Goal: Information Seeking & Learning: Learn about a topic

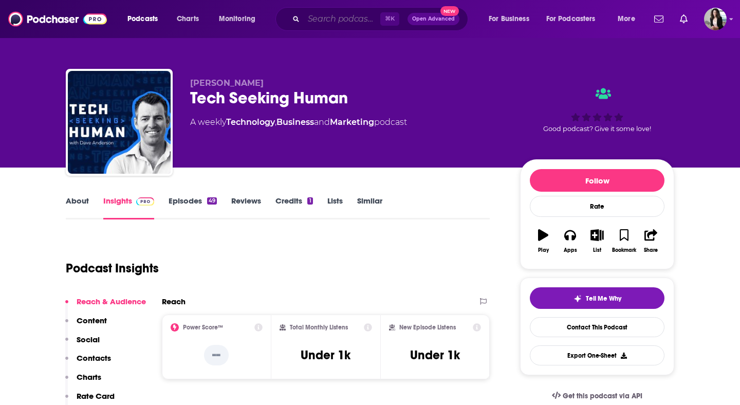
click at [345, 17] on input "Search podcasts, credits, & more..." at bounding box center [342, 19] width 77 height 16
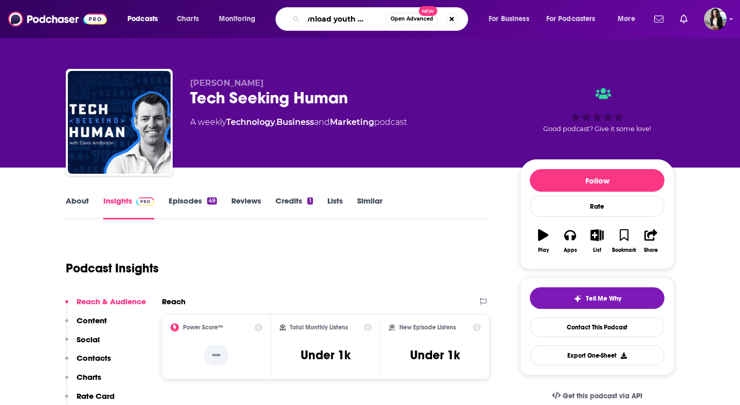
type input "download youth ministry"
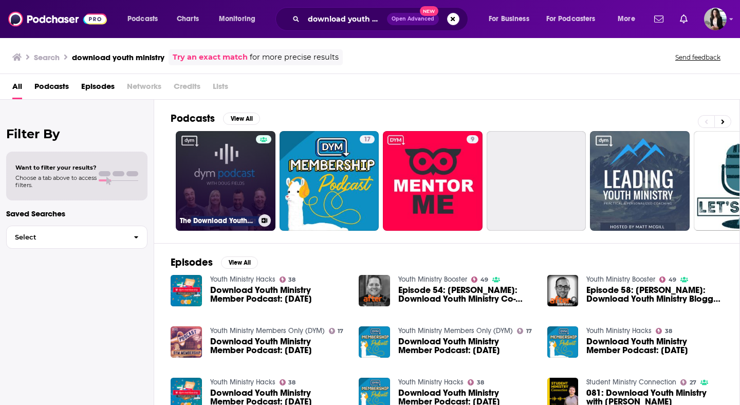
click at [234, 160] on link "The Download Youth Ministry Show (Video)" at bounding box center [226, 181] width 100 height 100
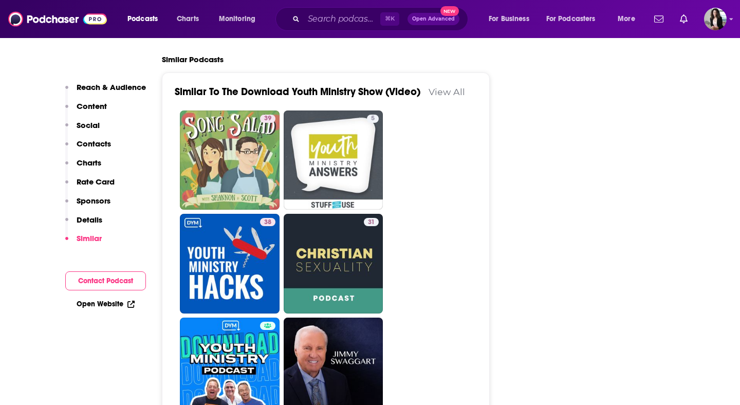
scroll to position [1818, 0]
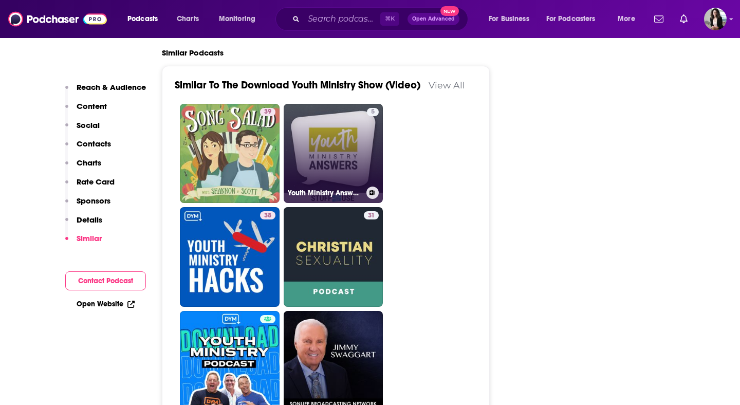
click at [328, 139] on link "5 Youth Ministry Answers | Student Ministry Podcast" at bounding box center [334, 154] width 100 height 100
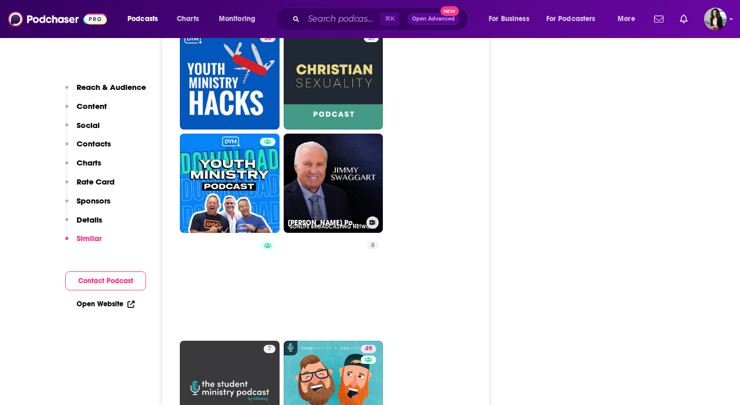
scroll to position [1998, 0]
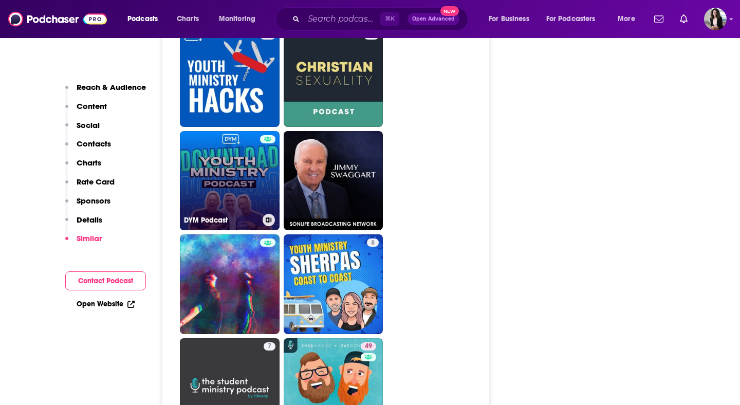
click at [222, 153] on link "DYM Podcast" at bounding box center [230, 181] width 100 height 100
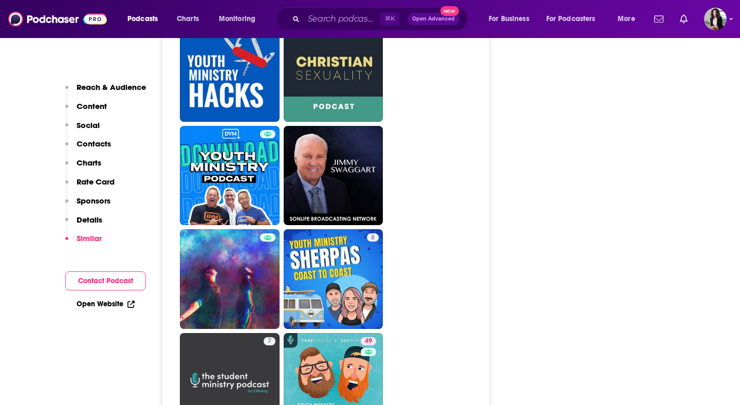
scroll to position [2002, 0]
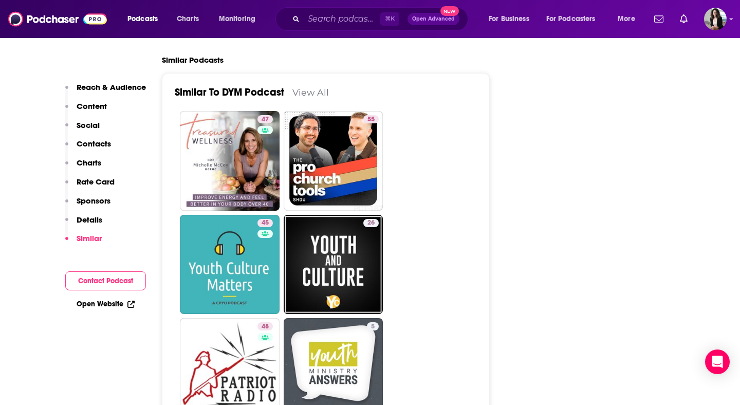
scroll to position [1742, 0]
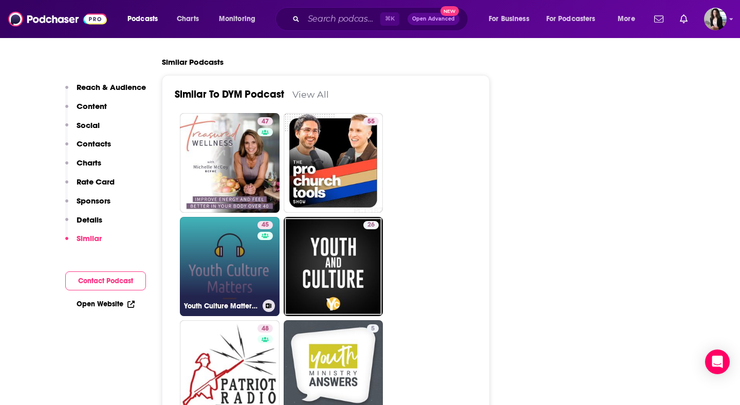
click at [238, 243] on link "45 Youth Culture Matters - A CPYU Podcast" at bounding box center [230, 267] width 100 height 100
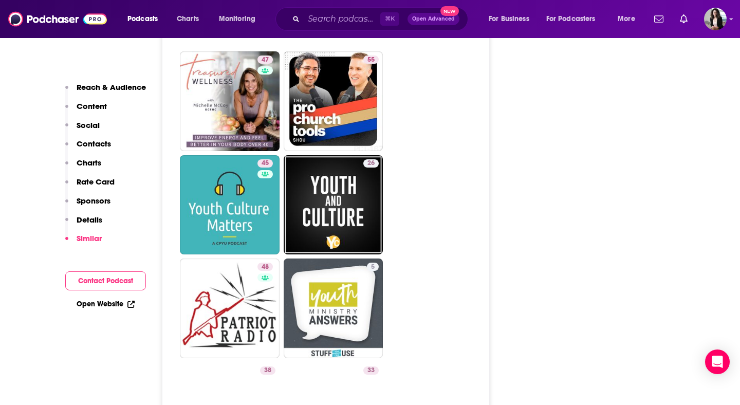
scroll to position [1806, 0]
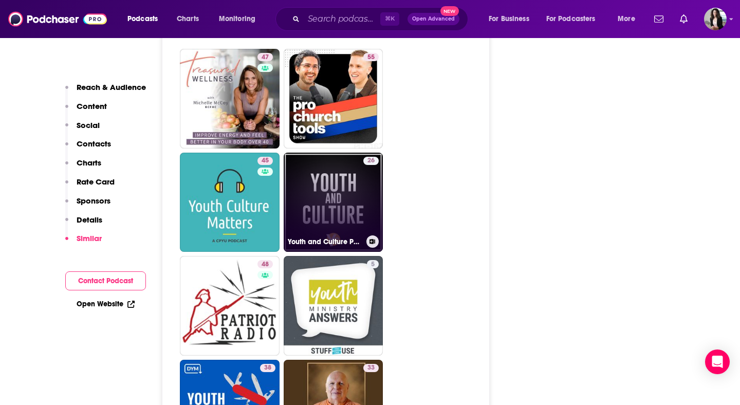
click at [360, 174] on link "26 Youth and Culture Podcast | Youth Ministry | Student Ministry" at bounding box center [334, 203] width 100 height 100
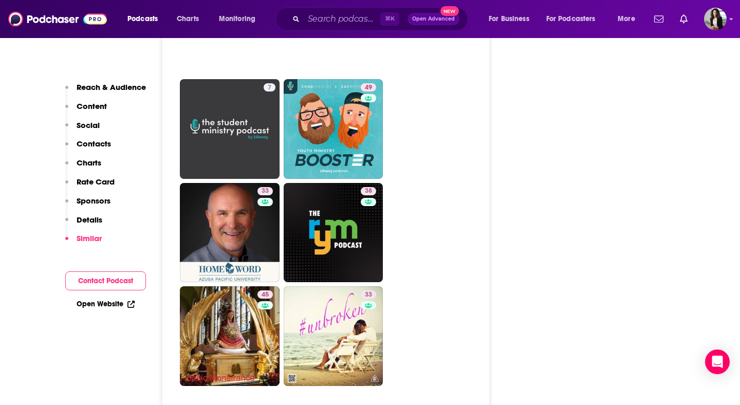
scroll to position [2700, 0]
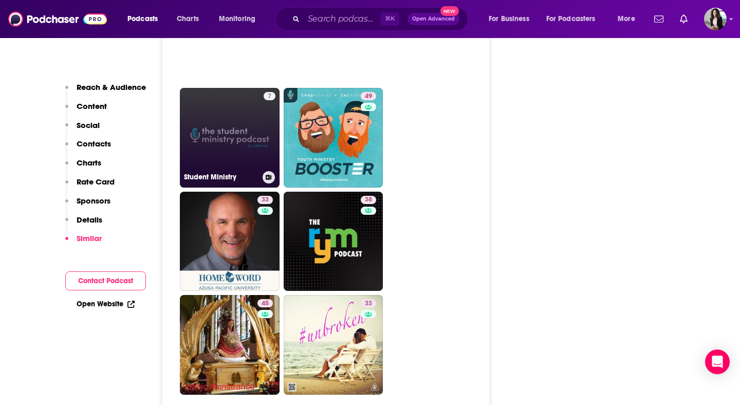
click at [249, 102] on link "7 Student Ministry" at bounding box center [230, 138] width 100 height 100
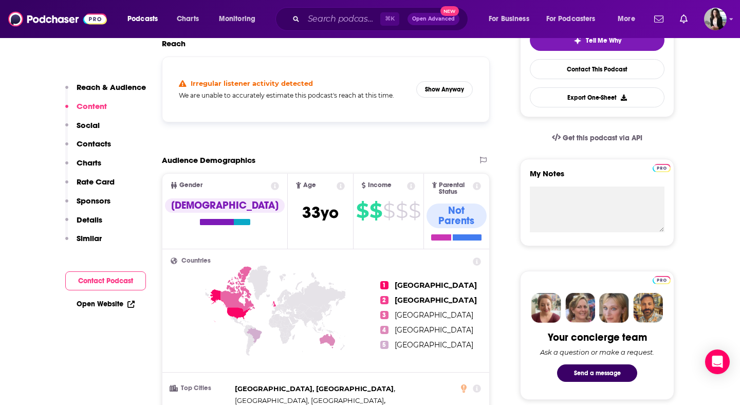
scroll to position [15, 0]
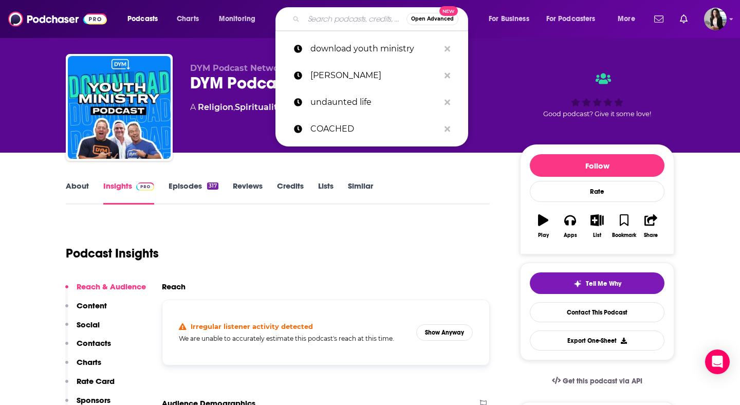
click at [330, 22] on input "Search podcasts, credits, & more..." at bounding box center [355, 19] width 103 height 16
paste input "Unpackin’ It with Bryce Johnson"
type input "Unpackin’ It with Bryce Johnson"
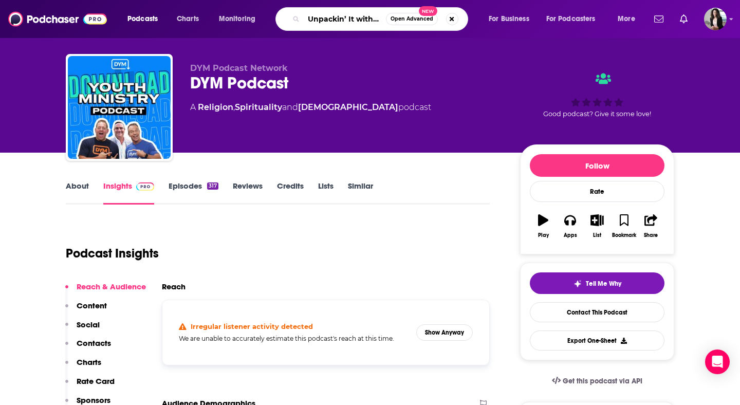
scroll to position [0, 49]
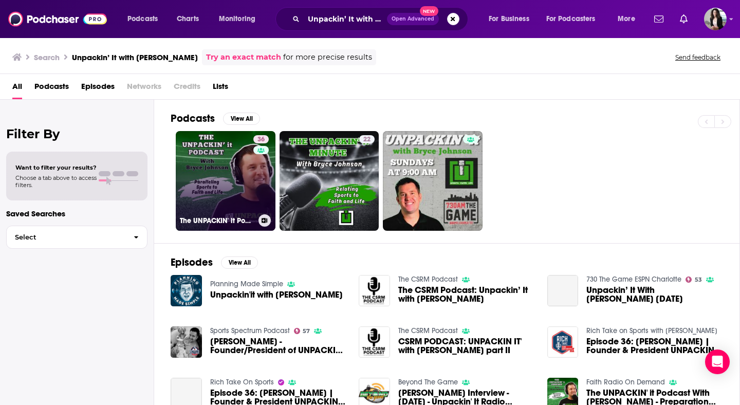
click at [218, 173] on link "36 The UNPACKIN' it Podcast With Bryce Johnson" at bounding box center [226, 181] width 100 height 100
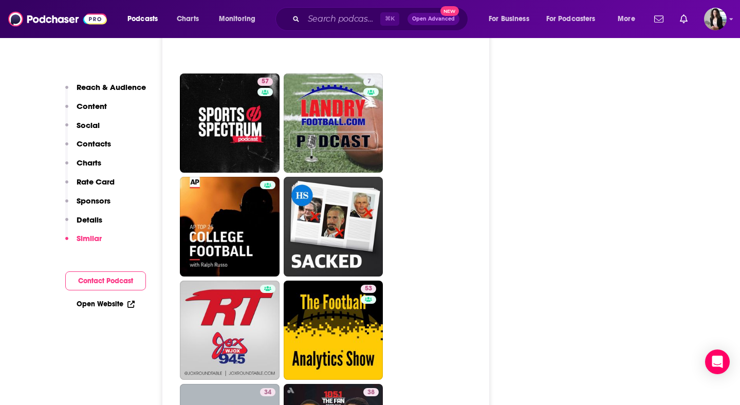
scroll to position [2607, 0]
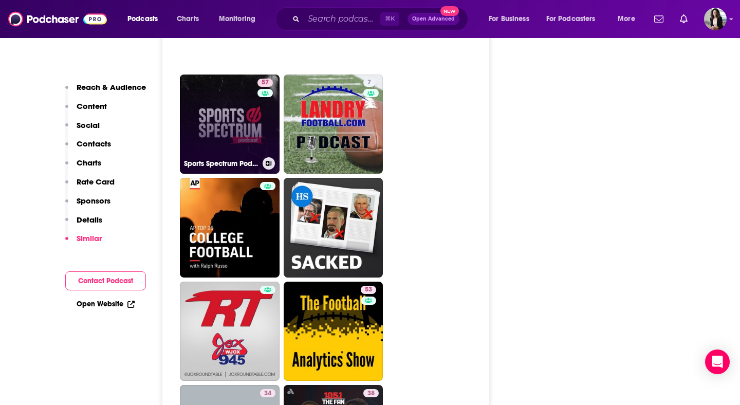
click at [258, 108] on div "57" at bounding box center [267, 118] width 18 height 79
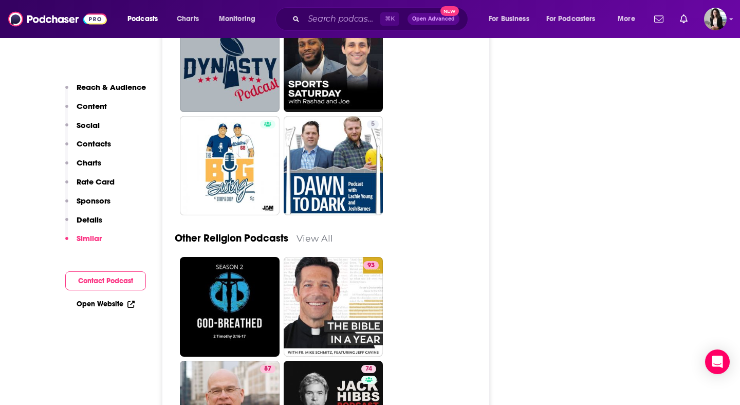
scroll to position [2983, 0]
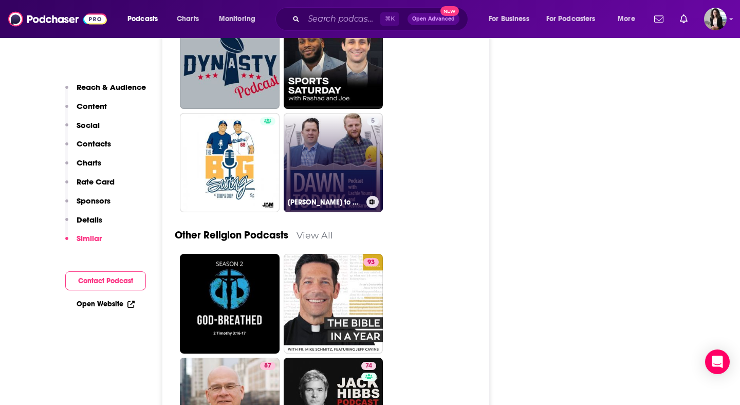
click at [352, 161] on link "5 Dawn to Dark" at bounding box center [334, 163] width 100 height 100
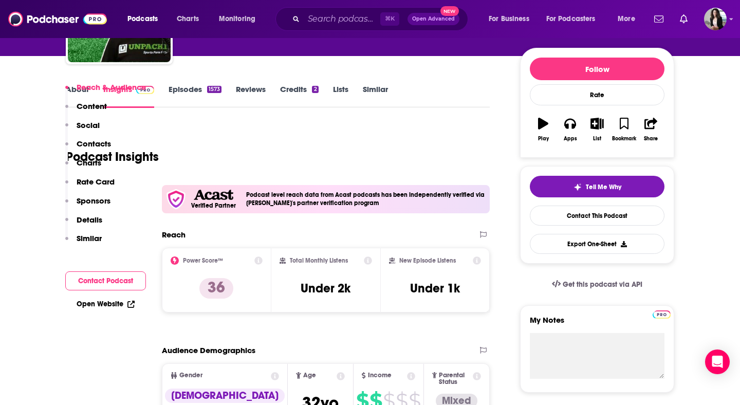
scroll to position [0, 0]
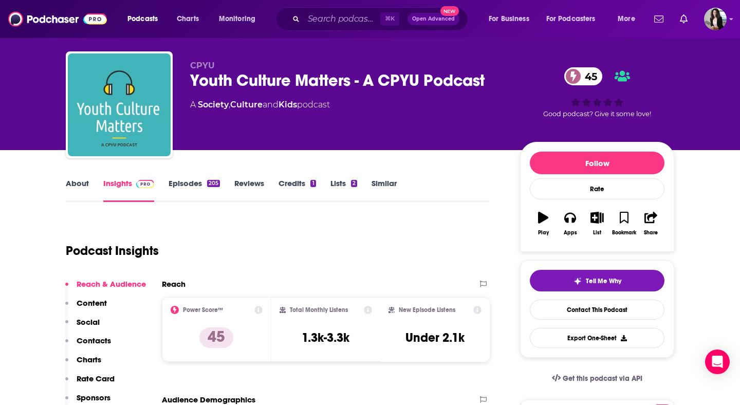
scroll to position [18, 0]
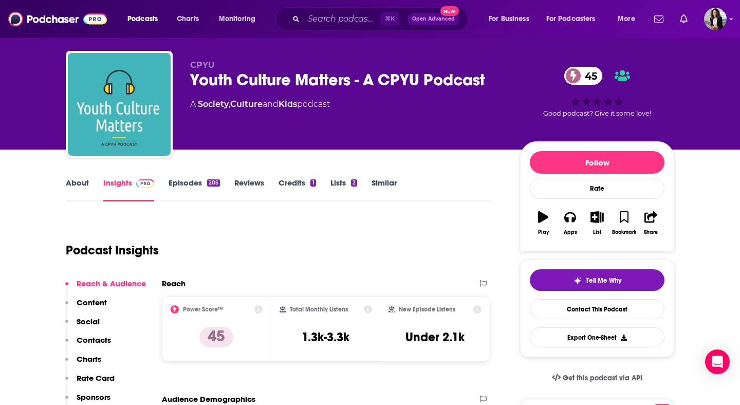
click at [77, 184] on link "About" at bounding box center [77, 190] width 23 height 24
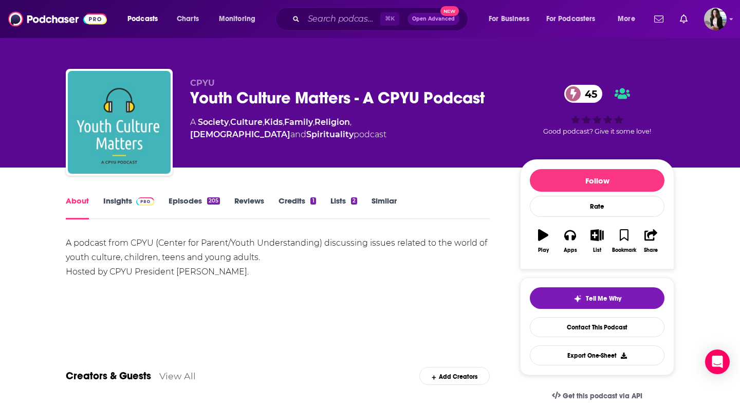
click at [175, 210] on link "Episodes 205" at bounding box center [194, 208] width 51 height 24
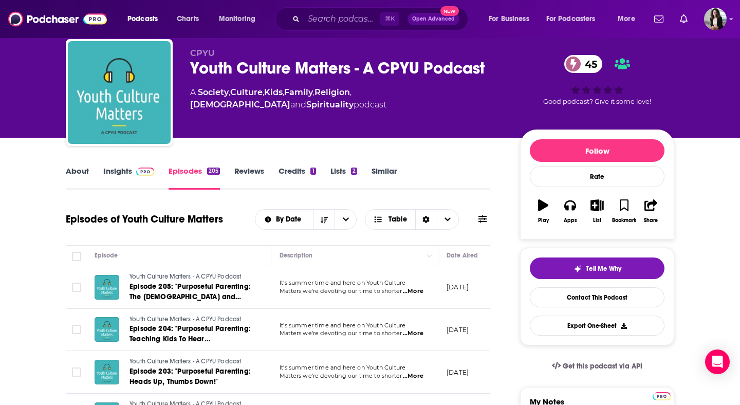
scroll to position [22, 0]
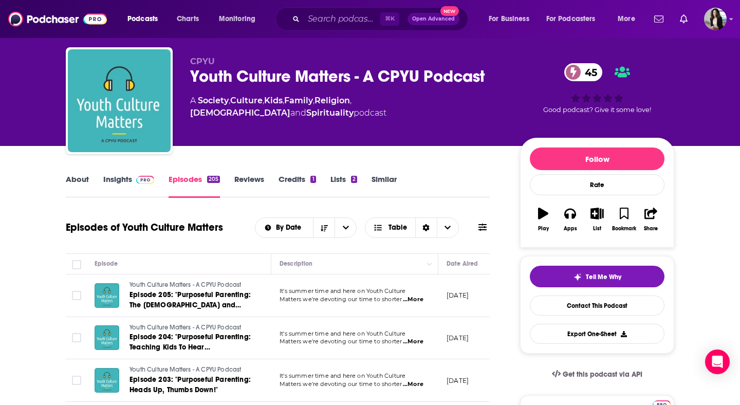
click at [127, 186] on link "Insights" at bounding box center [128, 186] width 51 height 24
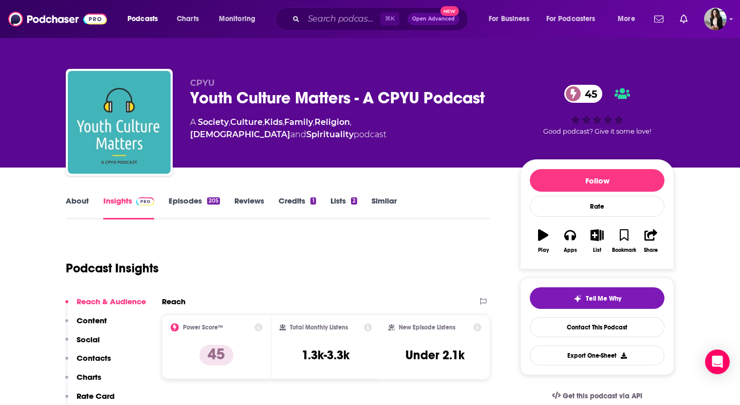
click at [432, 104] on div "Youth Culture Matters - A CPYU Podcast 45" at bounding box center [347, 98] width 314 height 20
click at [432, 102] on div "Youth Culture Matters - A CPYU Podcast 45" at bounding box center [347, 98] width 314 height 20
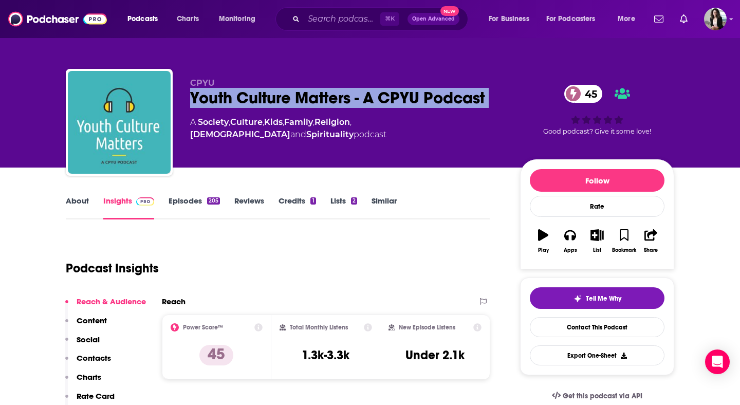
click at [432, 102] on div "Youth Culture Matters - A CPYU Podcast 45" at bounding box center [347, 98] width 314 height 20
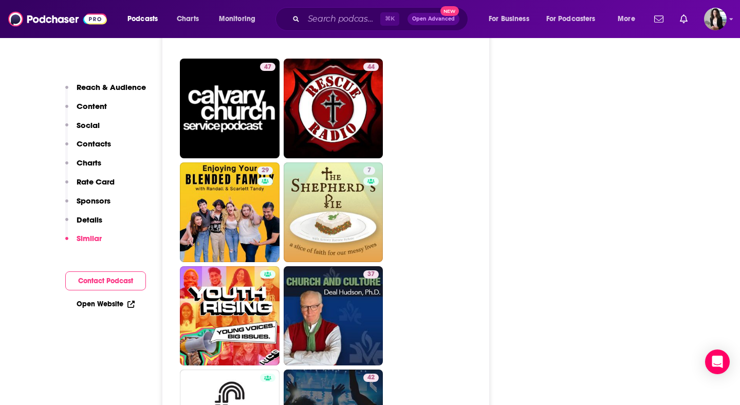
scroll to position [2308, 0]
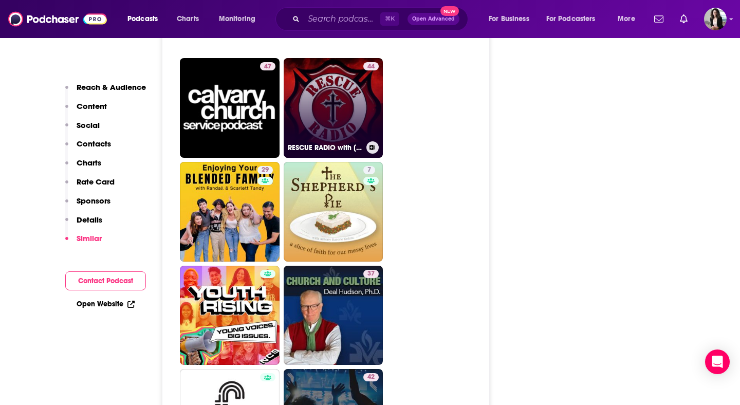
click at [336, 62] on link "44 RESCUE RADIO with Marjorie Cole" at bounding box center [334, 108] width 100 height 100
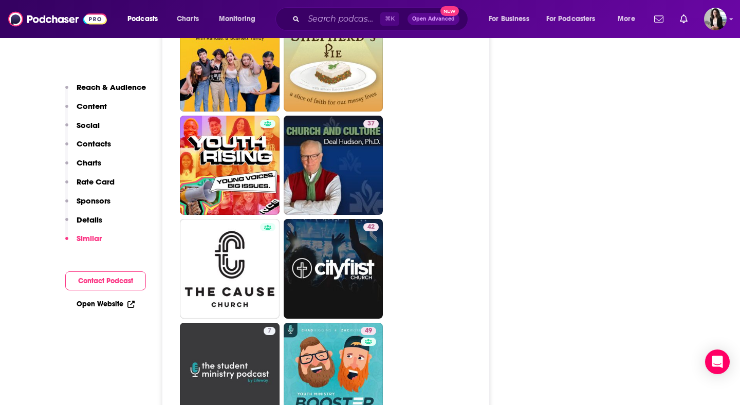
scroll to position [2462, 0]
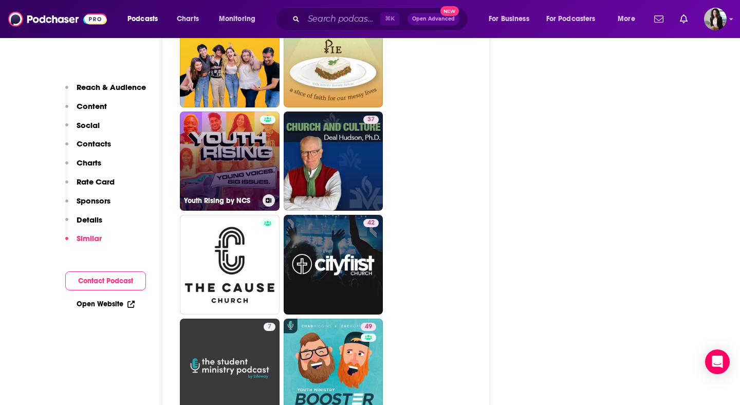
click at [218, 117] on link "Youth Rising by NCS" at bounding box center [230, 162] width 100 height 100
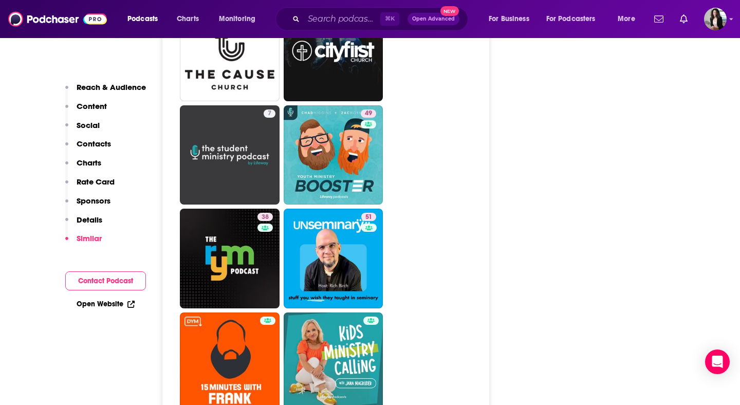
scroll to position [2674, 0]
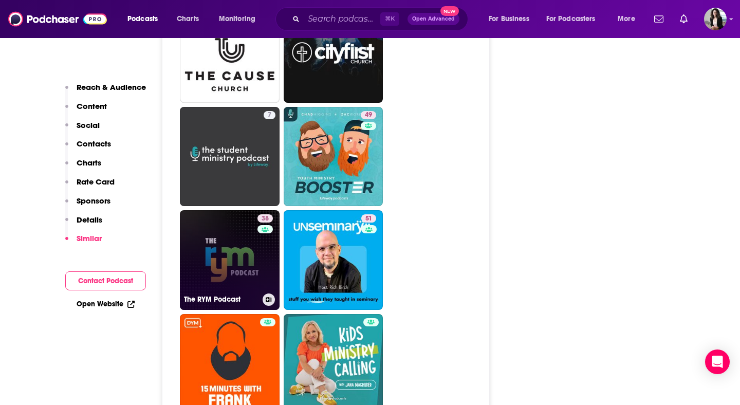
click at [241, 210] on link "38 The RYM Podcast" at bounding box center [230, 260] width 100 height 100
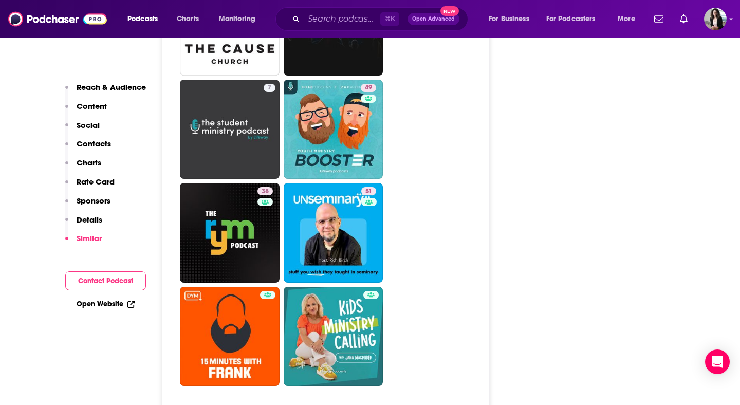
scroll to position [2702, 0]
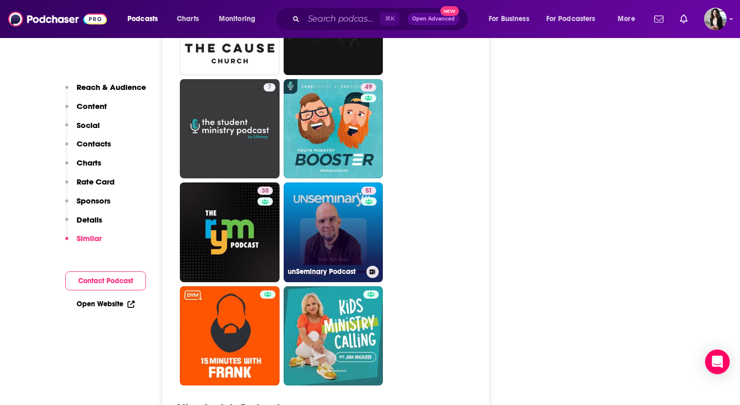
click at [333, 191] on link "51 unSeminary Podcast" at bounding box center [334, 233] width 100 height 100
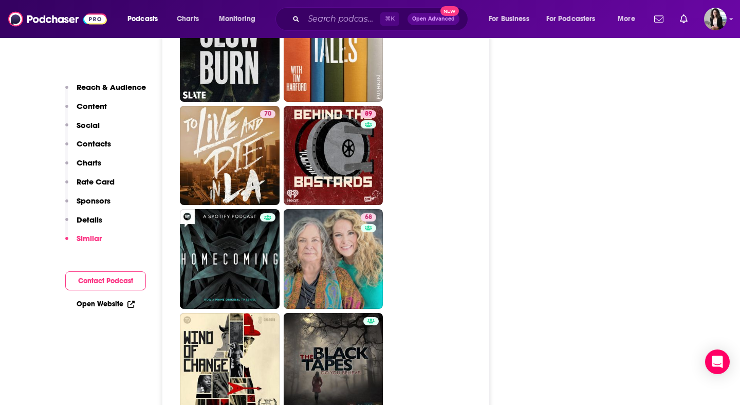
scroll to position [3239, 0]
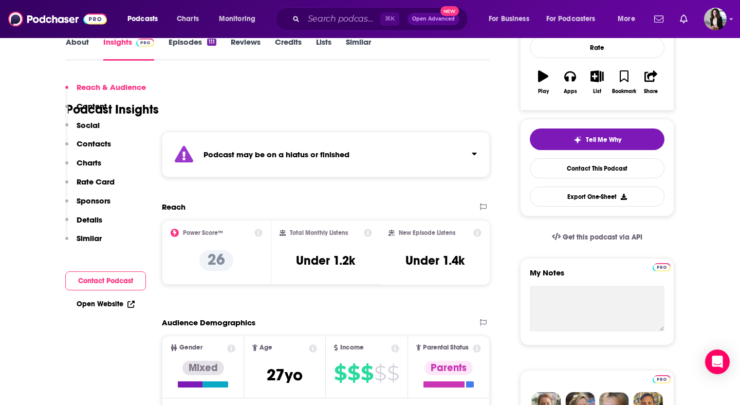
scroll to position [125, 0]
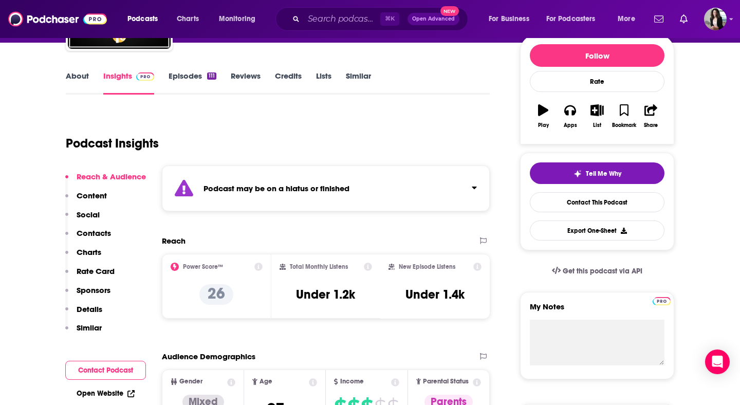
click at [205, 73] on link "Episodes 111" at bounding box center [193, 83] width 48 height 24
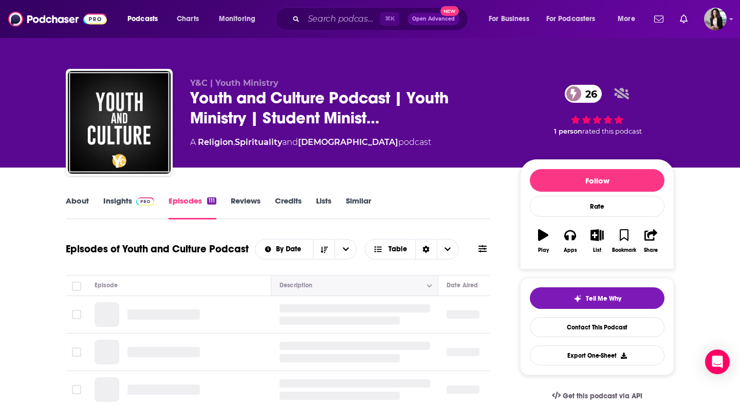
scroll to position [182, 0]
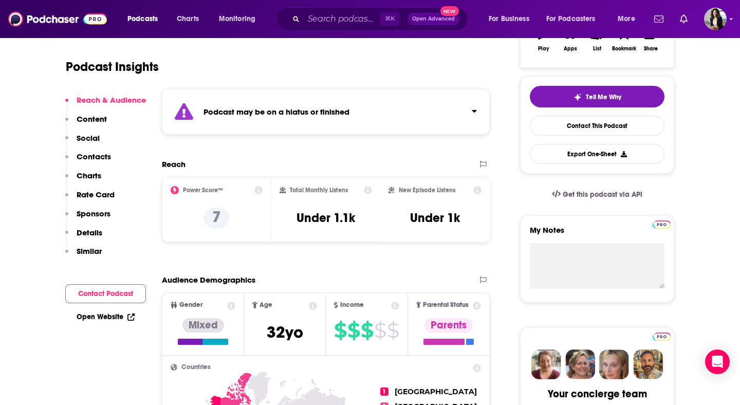
scroll to position [113, 0]
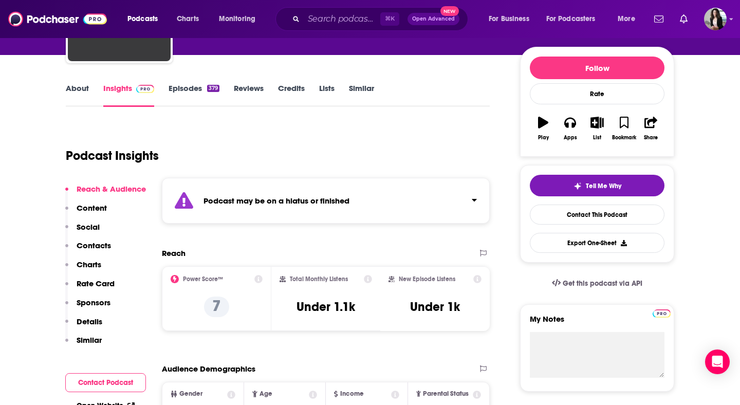
click at [205, 89] on link "Episodes 379" at bounding box center [194, 95] width 51 height 24
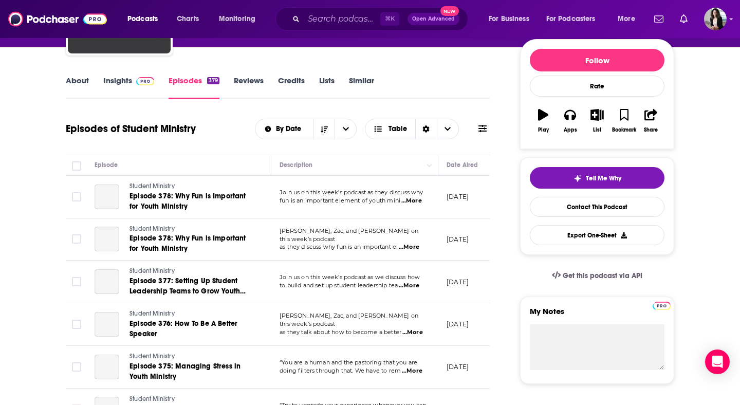
scroll to position [128, 0]
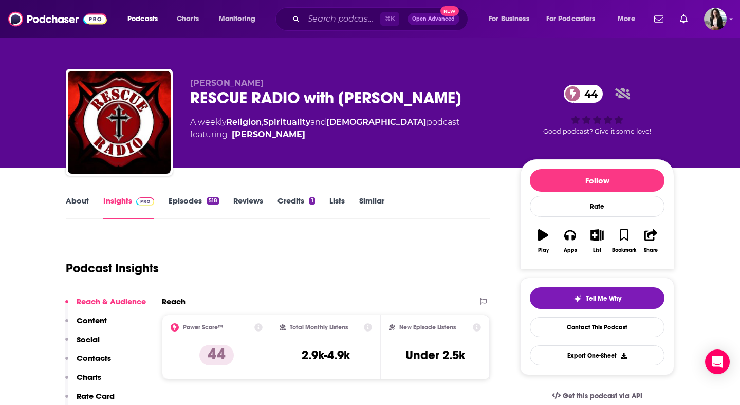
click at [191, 205] on link "Episodes 518" at bounding box center [194, 208] width 50 height 24
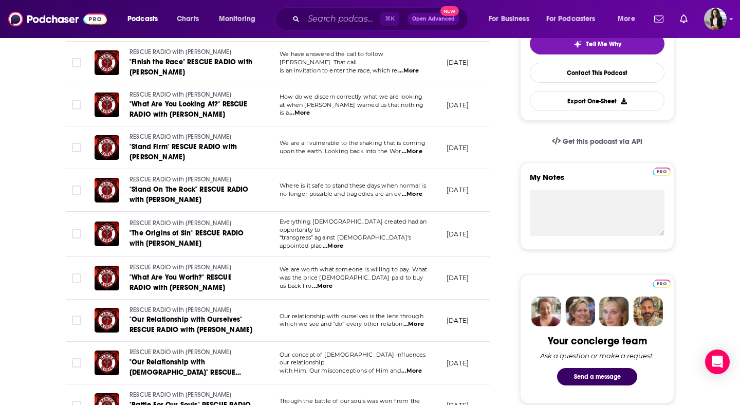
scroll to position [256, 0]
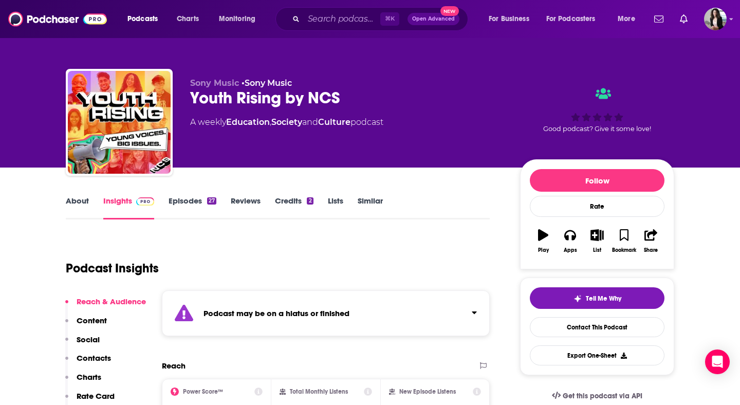
click at [188, 212] on link "Episodes 27" at bounding box center [193, 208] width 48 height 24
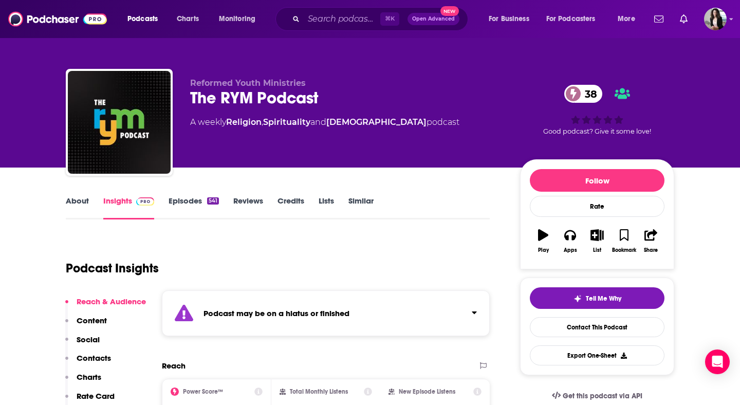
click at [189, 202] on link "Episodes 541" at bounding box center [194, 208] width 50 height 24
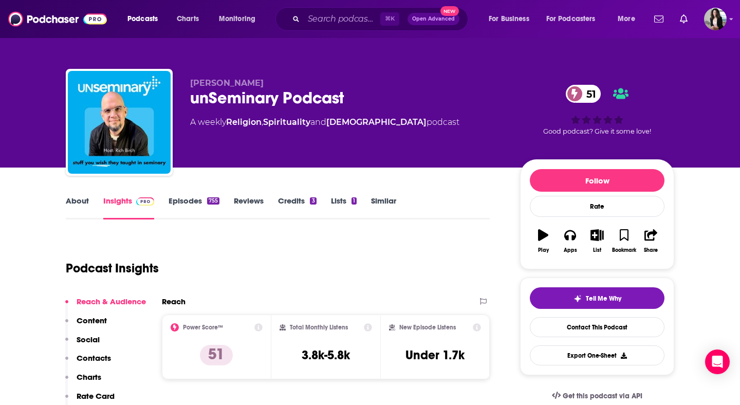
click at [182, 210] on link "Episodes 755" at bounding box center [194, 208] width 51 height 24
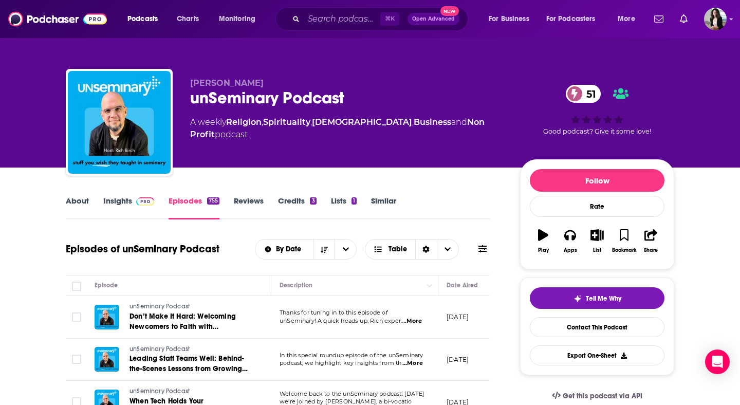
click at [121, 205] on link "Insights" at bounding box center [128, 208] width 51 height 24
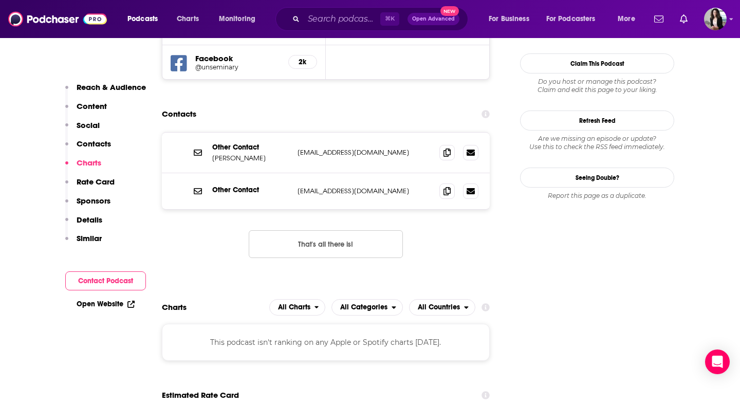
scroll to position [943, 0]
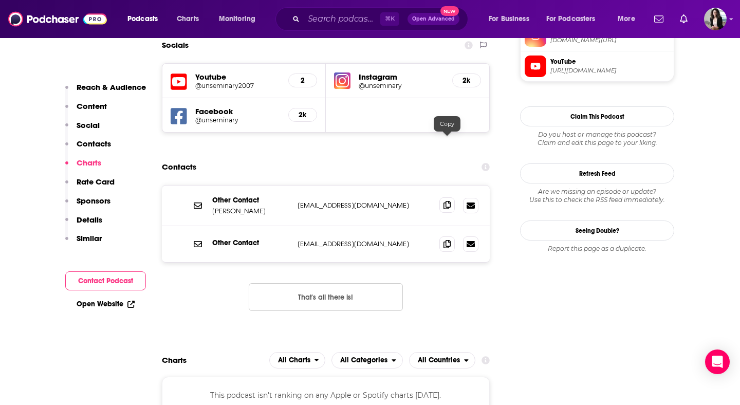
click at [445, 197] on span at bounding box center [447, 204] width 15 height 15
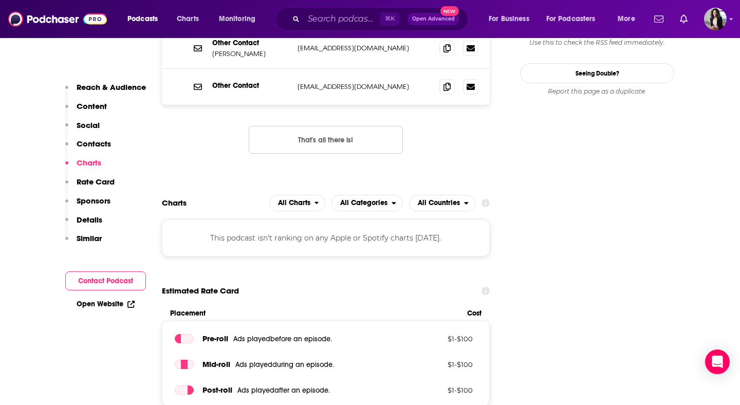
scroll to position [1122, 0]
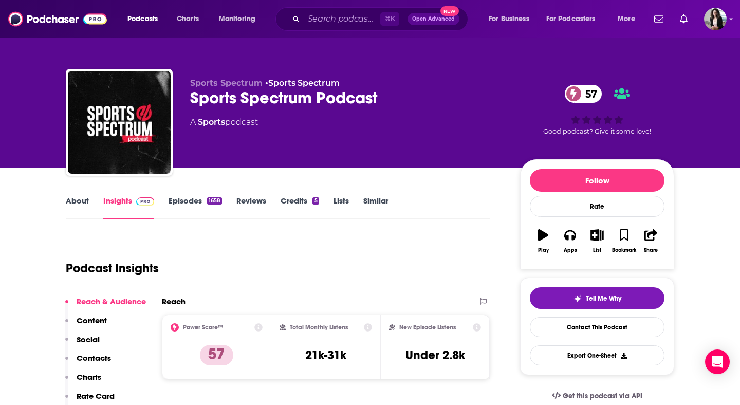
click at [202, 203] on link "Episodes 1658" at bounding box center [195, 208] width 53 height 24
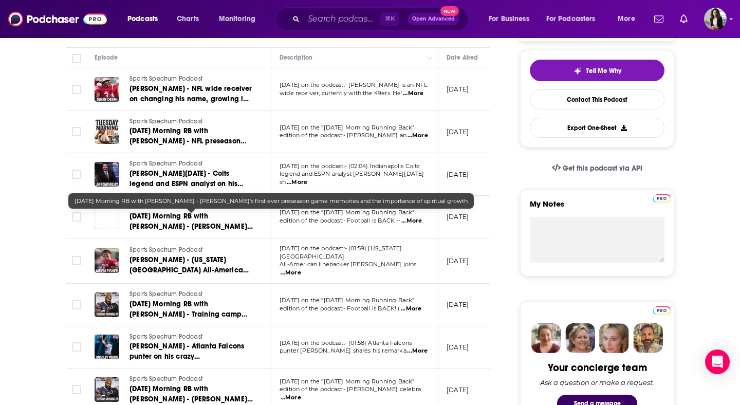
scroll to position [227, 0]
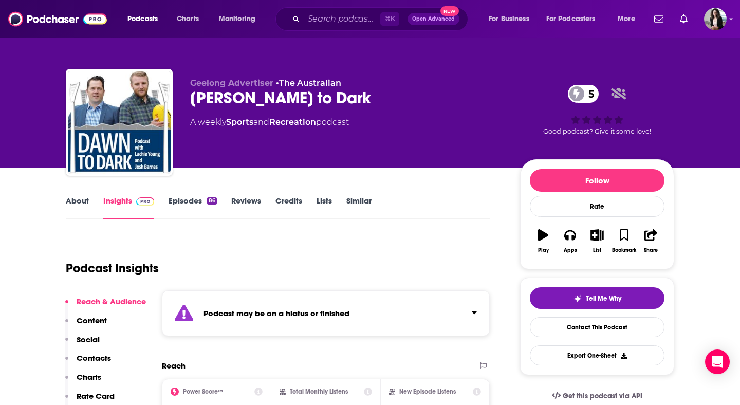
scroll to position [4, 0]
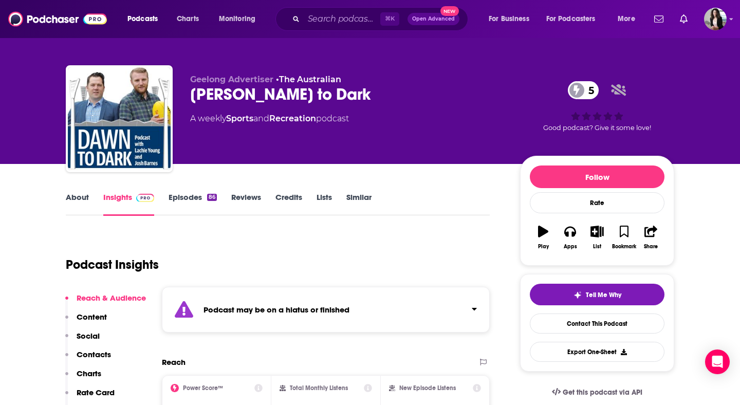
click at [179, 191] on div "About Insights Episodes 86 Reviews Credits Lists Similar" at bounding box center [278, 203] width 424 height 25
click at [184, 202] on link "Episodes 86" at bounding box center [193, 204] width 48 height 24
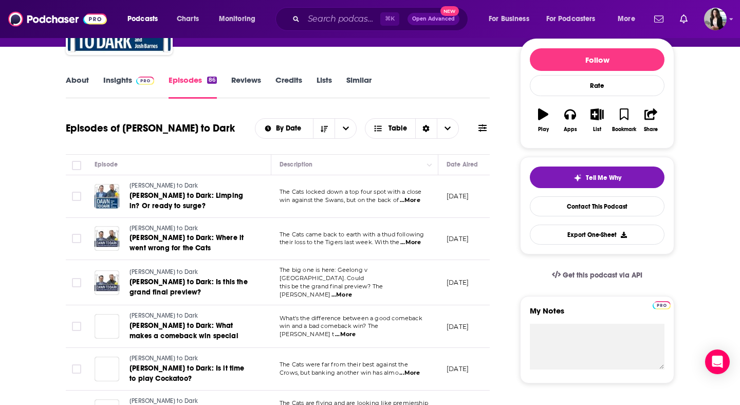
scroll to position [122, 0]
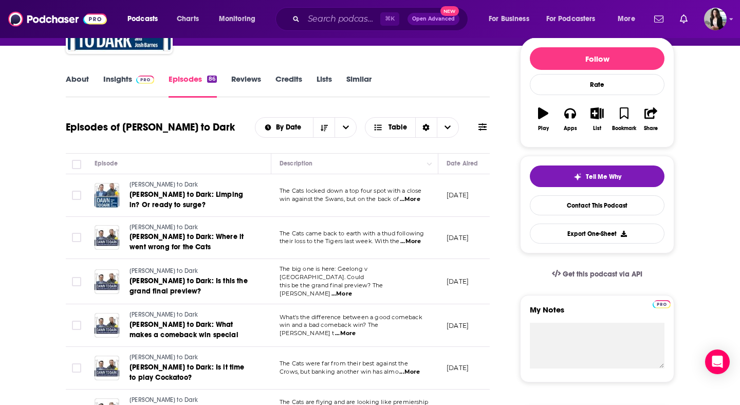
click at [341, 10] on div "⌘ K Open Advanced New" at bounding box center [372, 19] width 193 height 24
click at [345, 25] on input "Search podcasts, credits, & more..." at bounding box center [342, 19] width 77 height 16
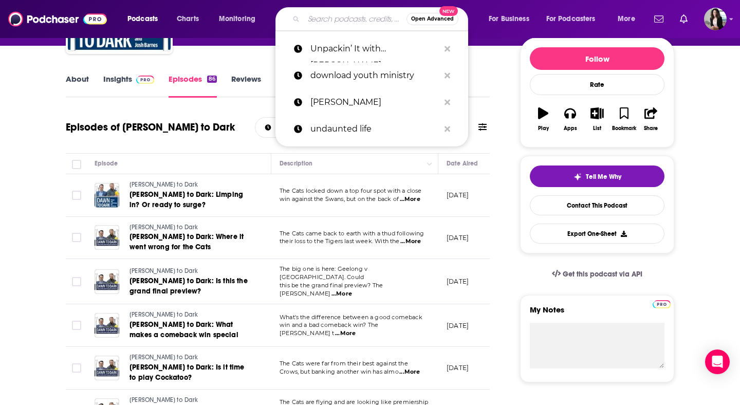
paste input "The Impactus Podcast"
type input "The Impactus Podcast"
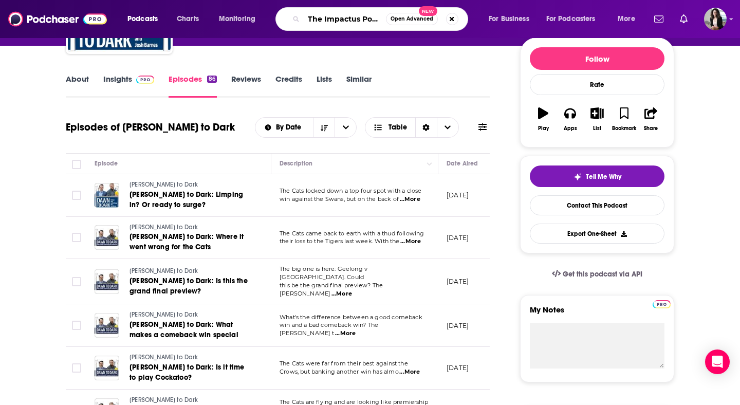
scroll to position [0, 13]
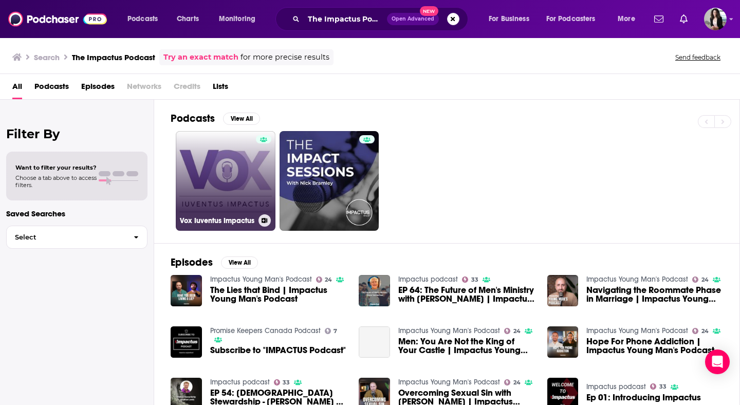
click at [205, 184] on link "Vox Iuventus Impactus" at bounding box center [226, 181] width 100 height 100
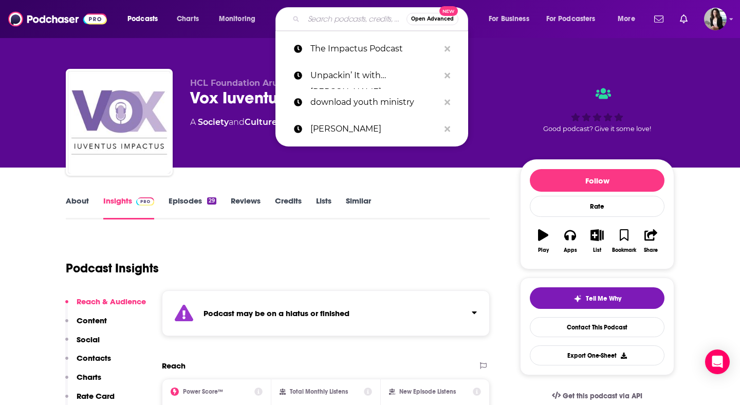
click at [353, 17] on input "Search podcasts, credits, & more..." at bounding box center [355, 19] width 103 height 16
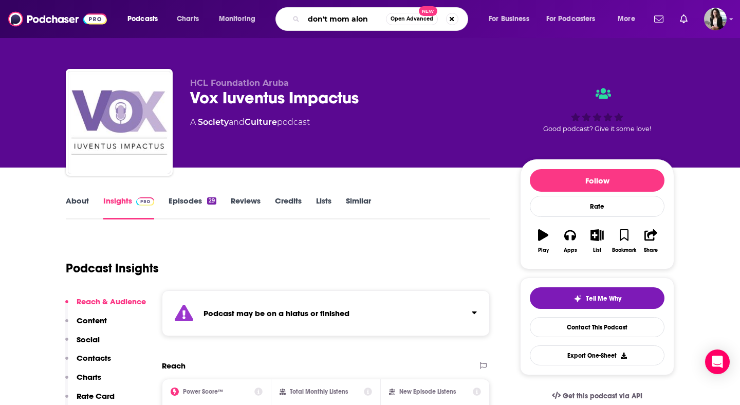
type input "don't mom alone"
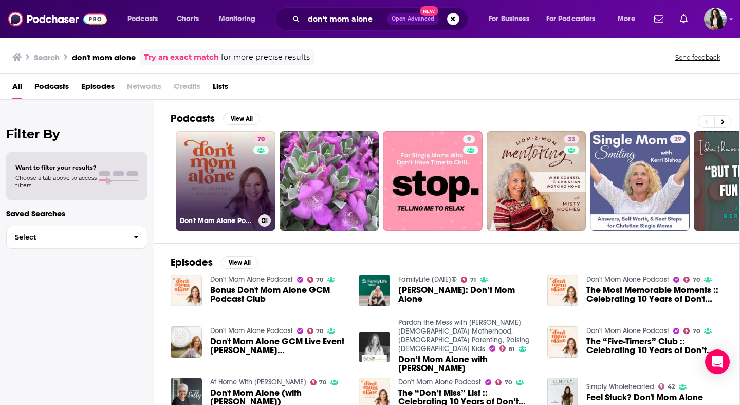
click at [197, 154] on link "70 Don't Mom Alone Podcast" at bounding box center [226, 181] width 100 height 100
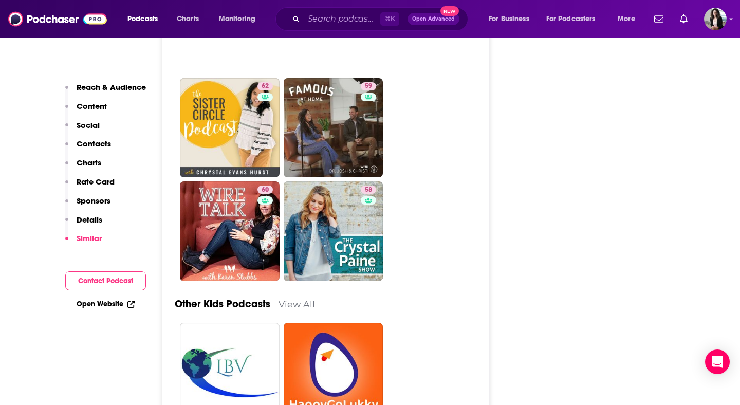
scroll to position [3513, 0]
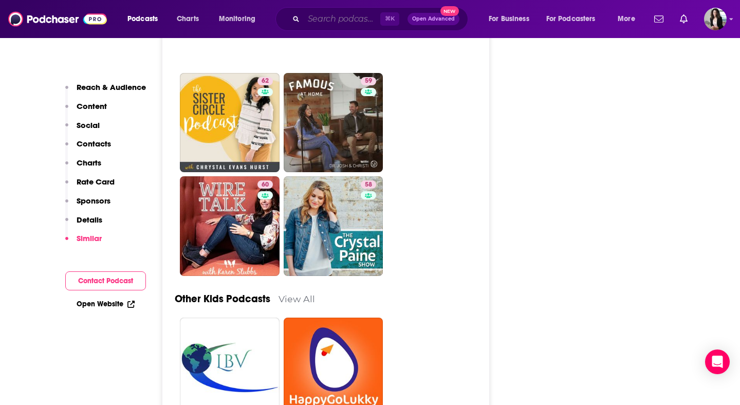
click at [354, 21] on input "Search podcasts, credits, & more..." at bounding box center [342, 19] width 77 height 16
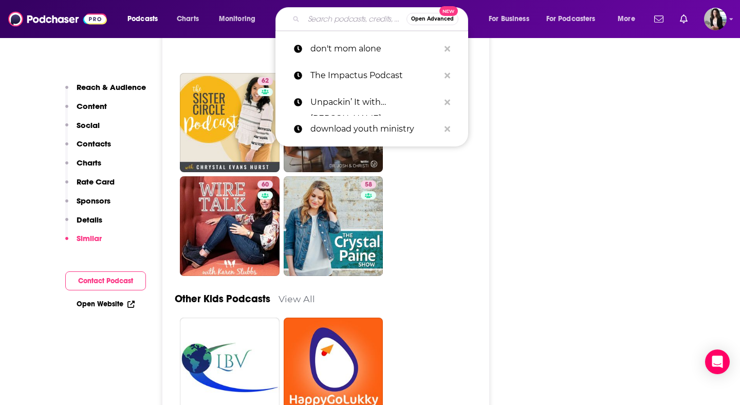
paste input "The Fatherhood Challenge"
type input "The Fatherhood Challenge"
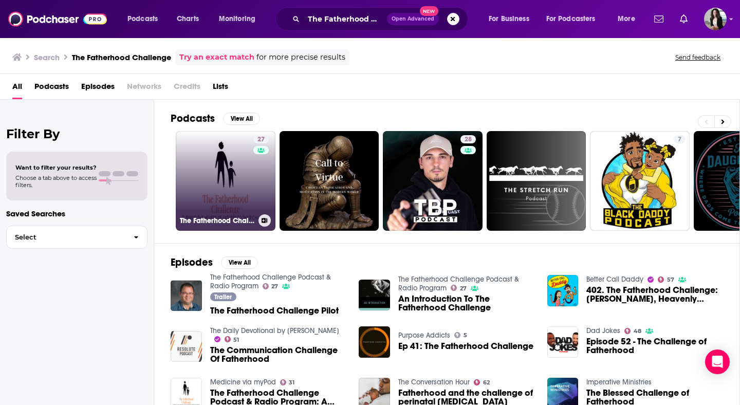
click at [214, 186] on link "27 The Fatherhood Challenge Podcast & Radio Program" at bounding box center [226, 181] width 100 height 100
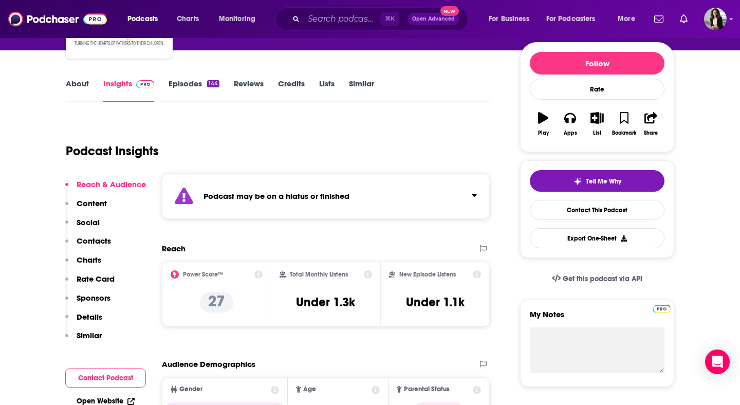
scroll to position [25, 0]
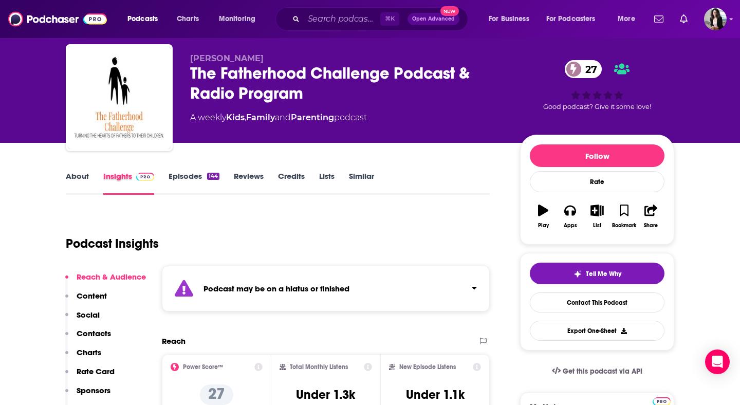
click at [161, 179] on div "Insights" at bounding box center [135, 183] width 65 height 24
click at [171, 178] on link "Episodes 144" at bounding box center [194, 183] width 51 height 24
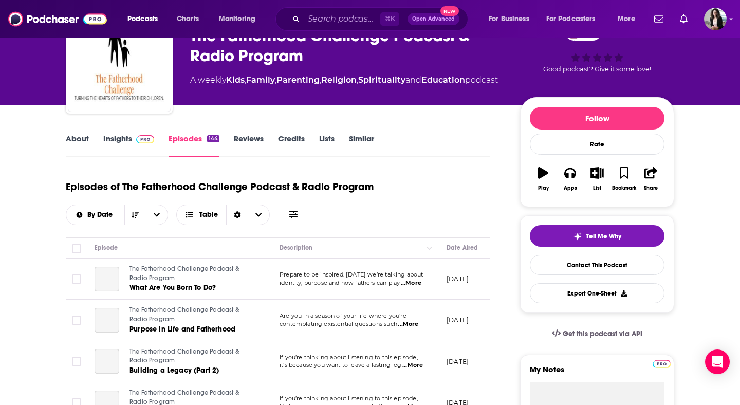
scroll to position [63, 0]
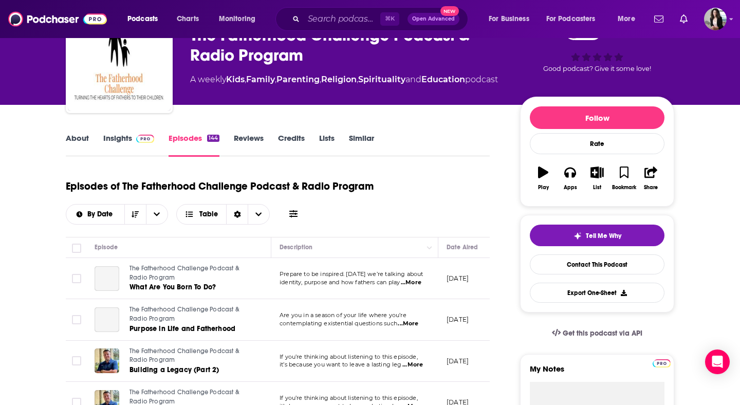
click at [142, 137] on img at bounding box center [145, 139] width 18 height 8
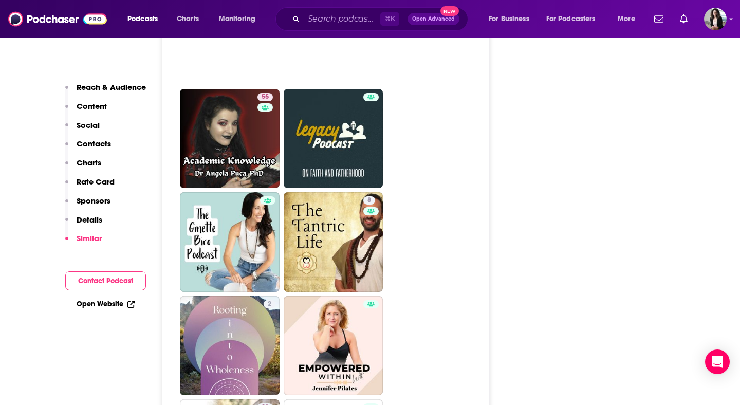
scroll to position [2143, 0]
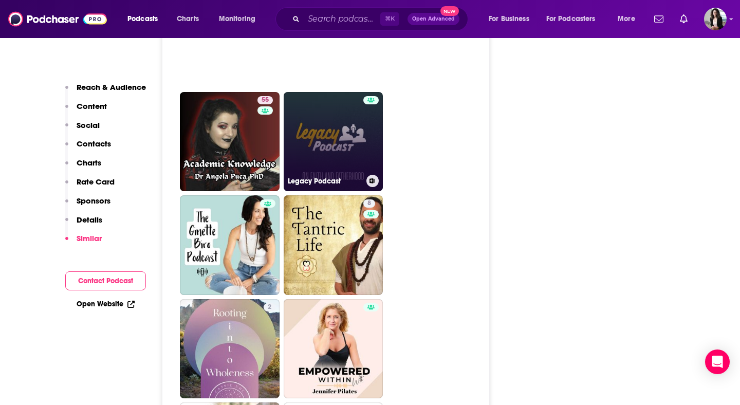
click at [338, 167] on link "Legacy Podcast" at bounding box center [334, 142] width 100 height 100
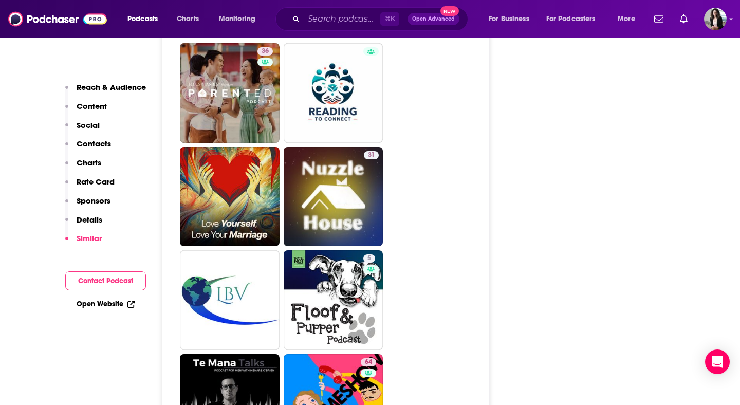
scroll to position [3056, 0]
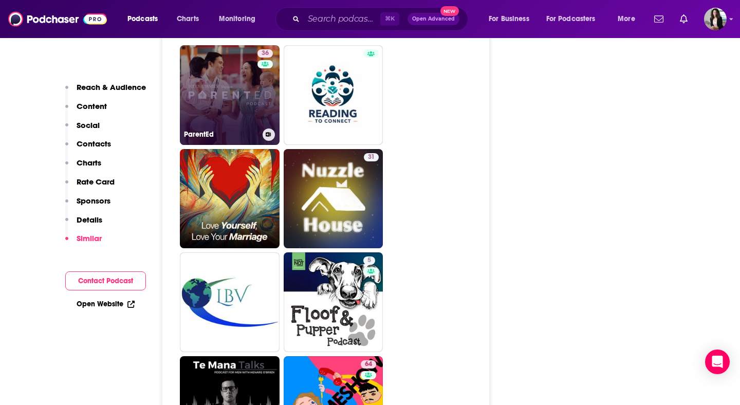
click at [212, 108] on link "36 ParentEd" at bounding box center [230, 95] width 100 height 100
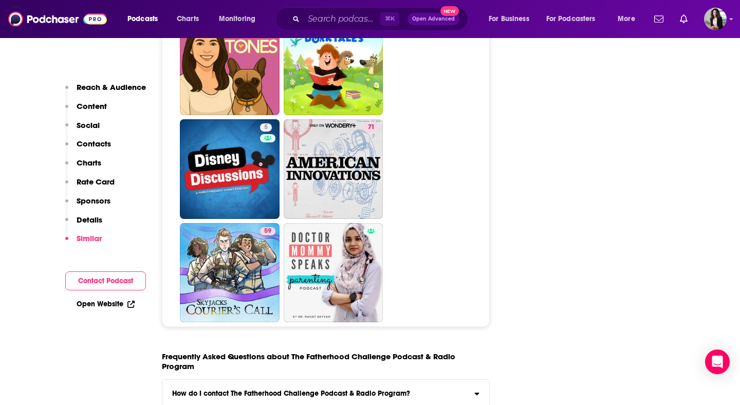
scroll to position [4677, 0]
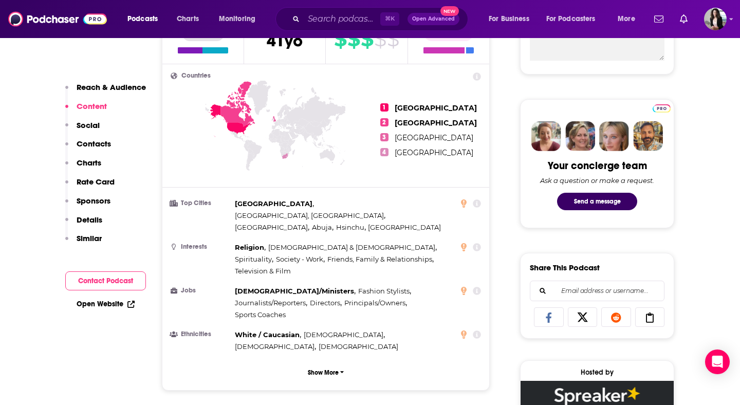
scroll to position [6, 0]
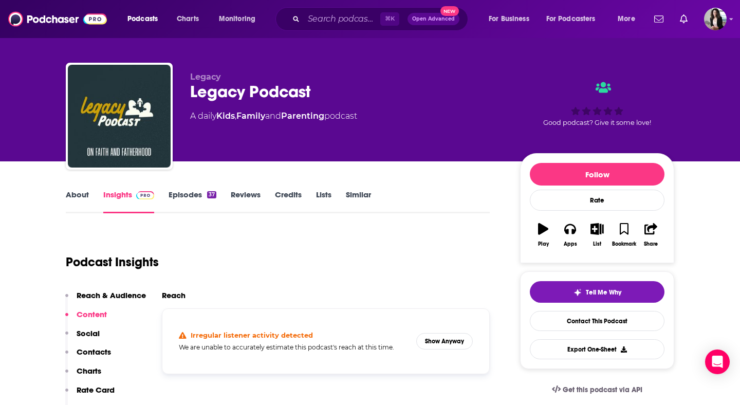
click at [195, 208] on link "Episodes 37" at bounding box center [193, 202] width 48 height 24
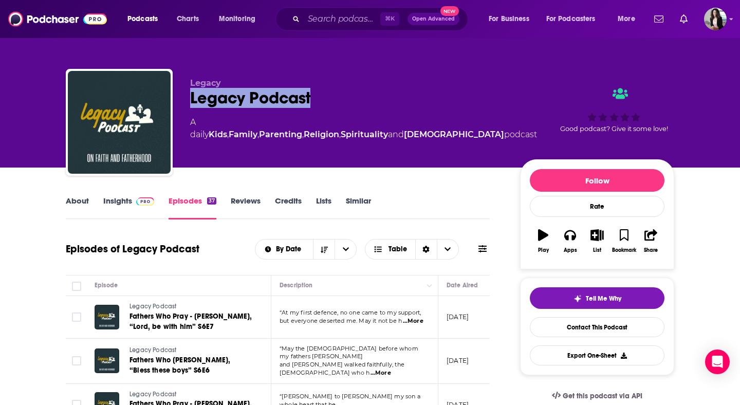
drag, startPoint x: 324, startPoint y: 99, endPoint x: 189, endPoint y: 98, distance: 135.2
click at [189, 98] on div "Legacy Legacy Podcast A daily Kids , Family , Parenting , Religion , Spirituali…" at bounding box center [370, 124] width 609 height 111
copy h2 "Legacy Podcast"
click at [134, 201] on span at bounding box center [143, 201] width 22 height 10
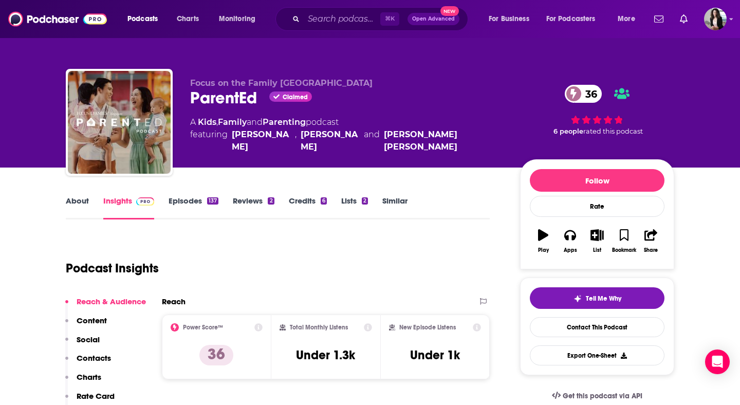
click at [187, 201] on link "Episodes 137" at bounding box center [194, 208] width 50 height 24
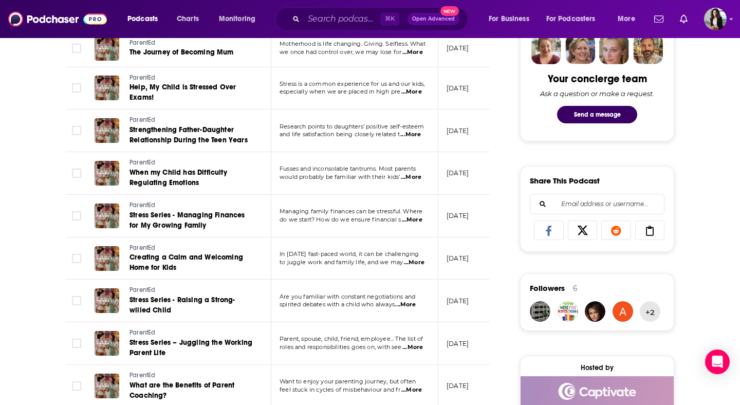
scroll to position [516, 0]
click at [410, 259] on span "...More" at bounding box center [414, 263] width 21 height 8
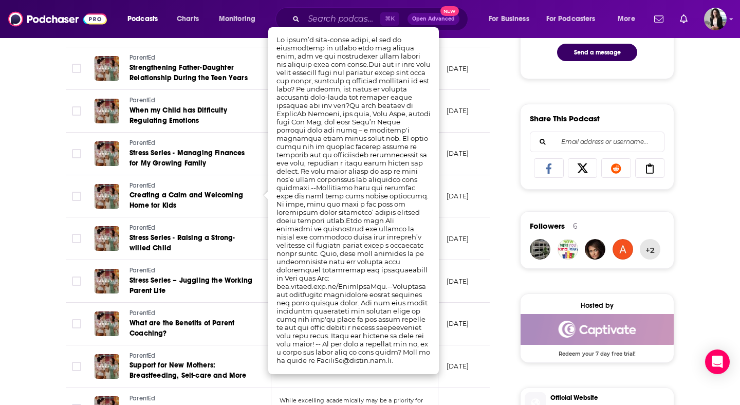
scroll to position [579, 0]
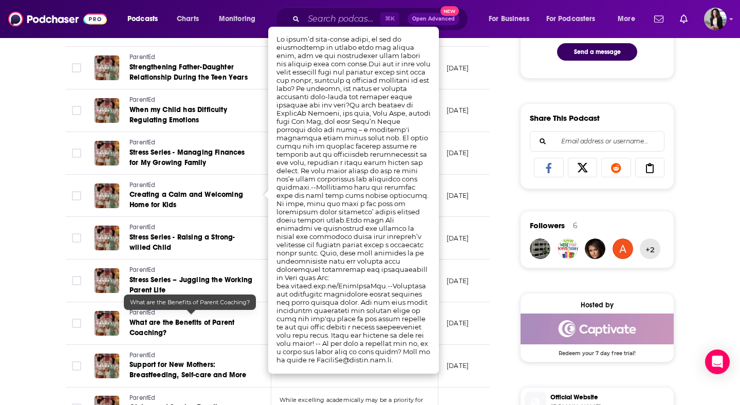
click at [33, 269] on div "About Insights Episodes 137 Reviews 2 Credits 6 Lists 2 Similar Episodes of Par…" at bounding box center [370, 276] width 740 height 1376
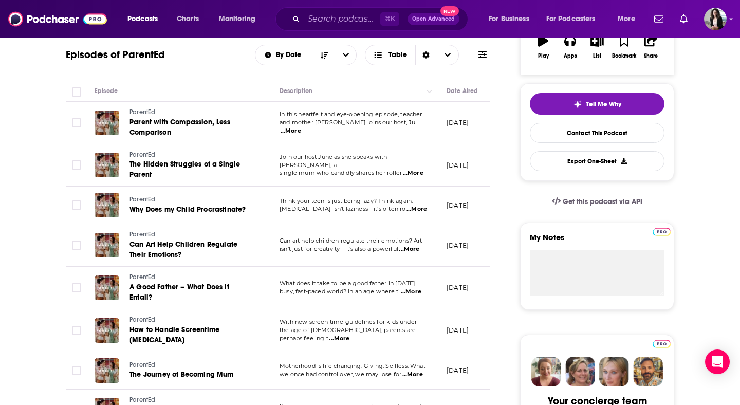
scroll to position [0, 0]
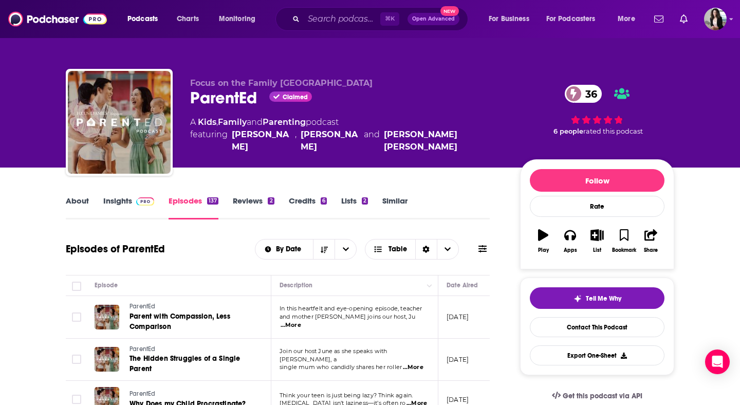
click at [117, 208] on link "Insights" at bounding box center [128, 208] width 51 height 24
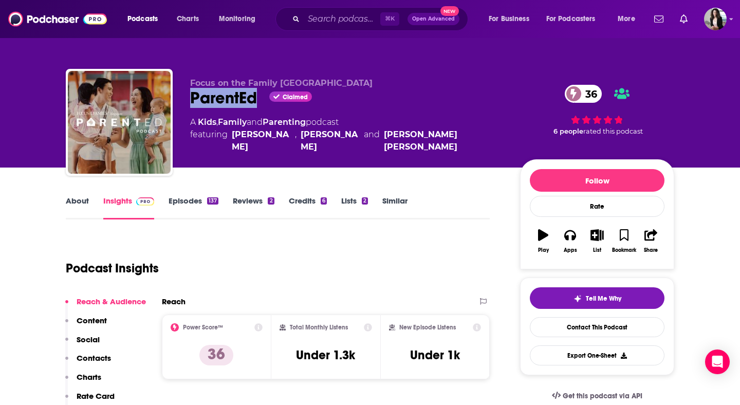
drag, startPoint x: 258, startPoint y: 98, endPoint x: 189, endPoint y: 97, distance: 69.4
click at [189, 97] on div "Focus on the Family Singapore ParentEd Claimed 36 A Kids , Family and Parenting…" at bounding box center [370, 124] width 609 height 111
copy h2 "ParentEd"
click at [207, 196] on link "Episodes 137" at bounding box center [194, 208] width 50 height 24
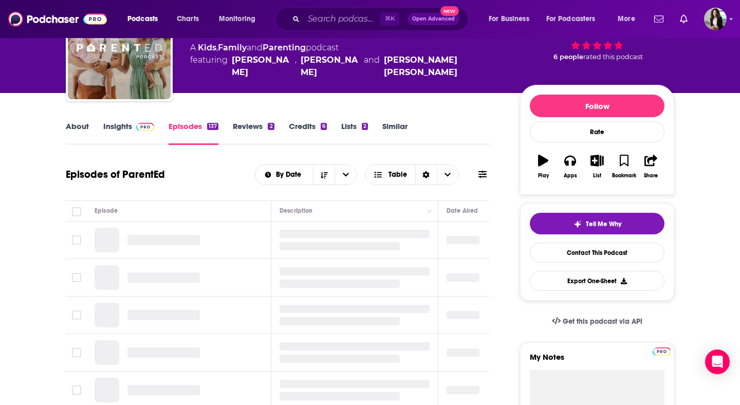
scroll to position [88, 0]
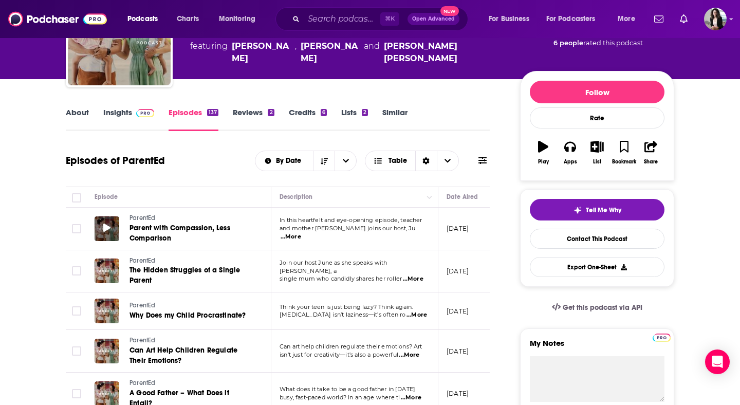
click at [106, 228] on icon at bounding box center [106, 228] width 7 height 8
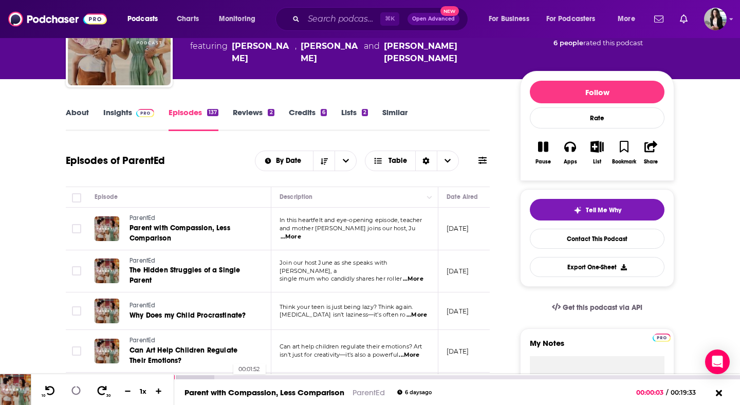
click at [228, 377] on div "00:01:52" at bounding box center [457, 377] width 566 height 4
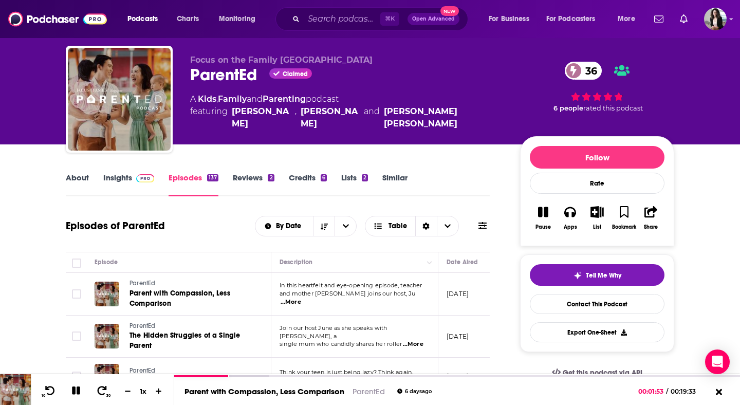
scroll to position [21, 0]
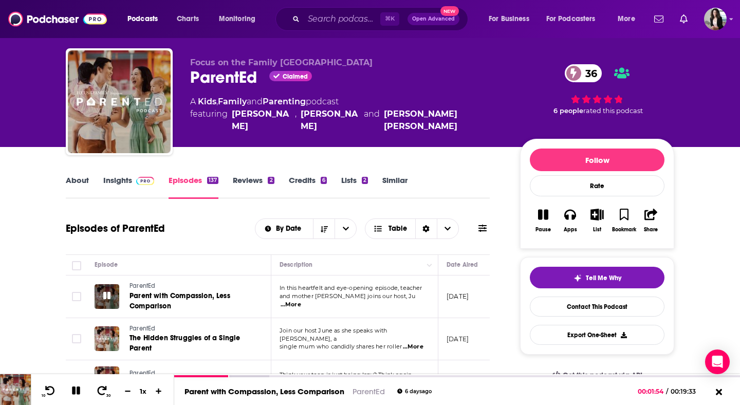
click at [107, 297] on icon at bounding box center [106, 295] width 7 height 7
click at [135, 192] on link "Insights" at bounding box center [128, 187] width 51 height 24
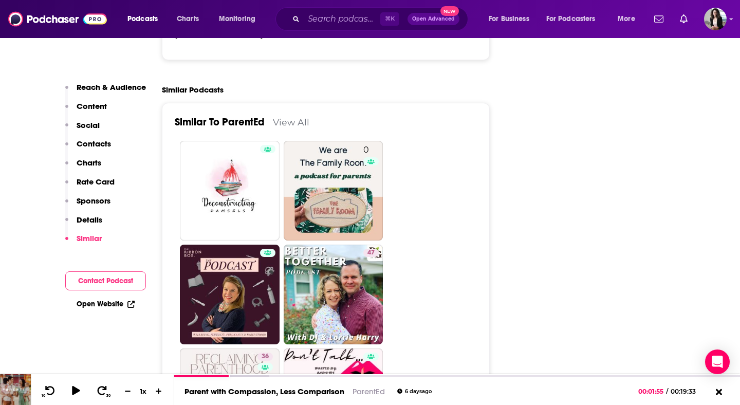
scroll to position [1803, 0]
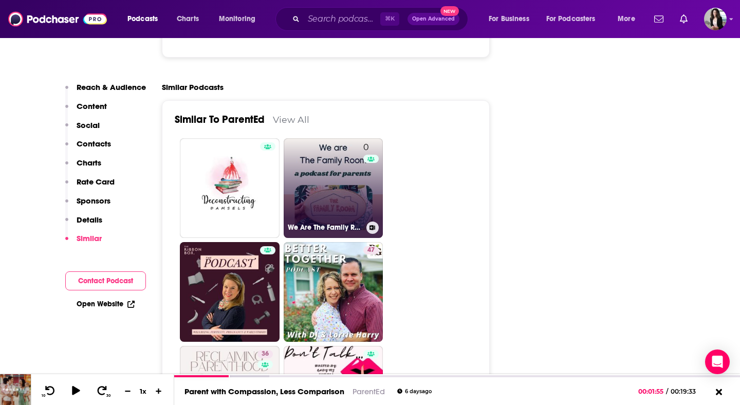
click at [328, 159] on link "0 We Are The Family Room" at bounding box center [334, 188] width 100 height 100
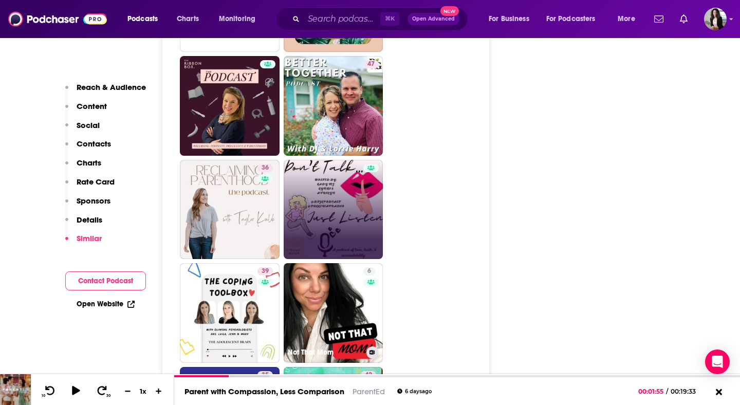
scroll to position [2007, 0]
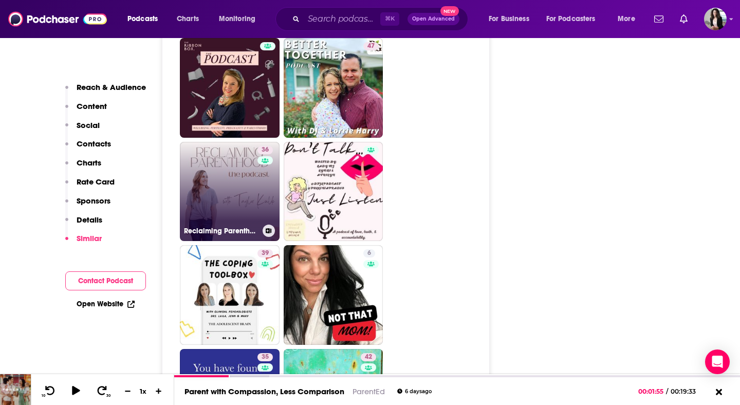
click at [218, 152] on link "36 Reclaiming Parenthood with Taylor Kulik" at bounding box center [230, 192] width 100 height 100
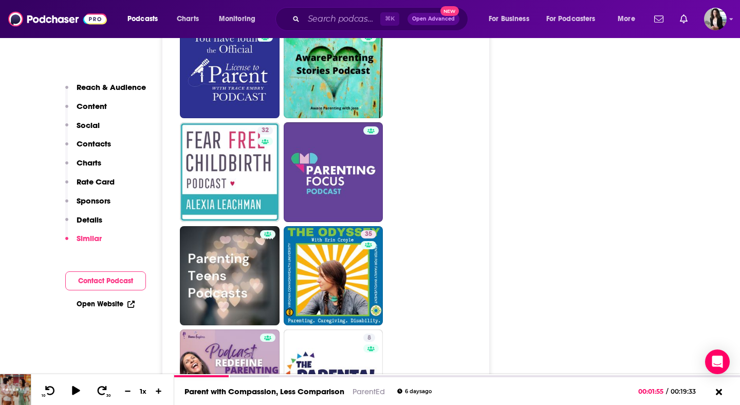
scroll to position [2362, 0]
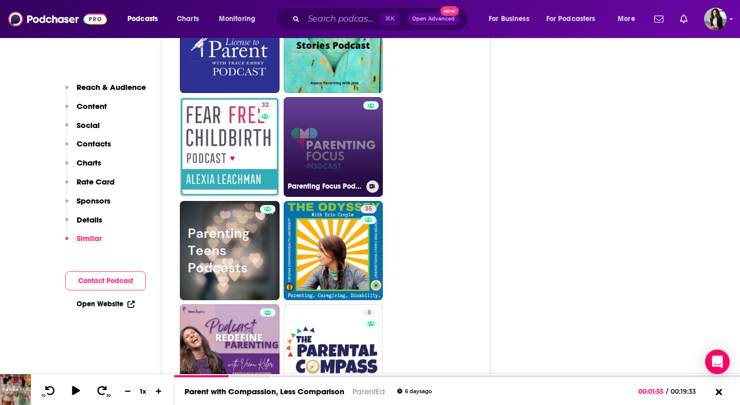
click at [338, 112] on link "Parenting Focus Podcast" at bounding box center [334, 147] width 100 height 100
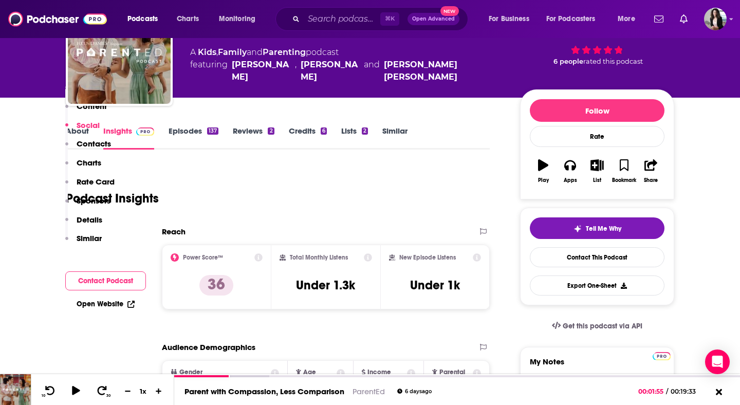
scroll to position [0, 0]
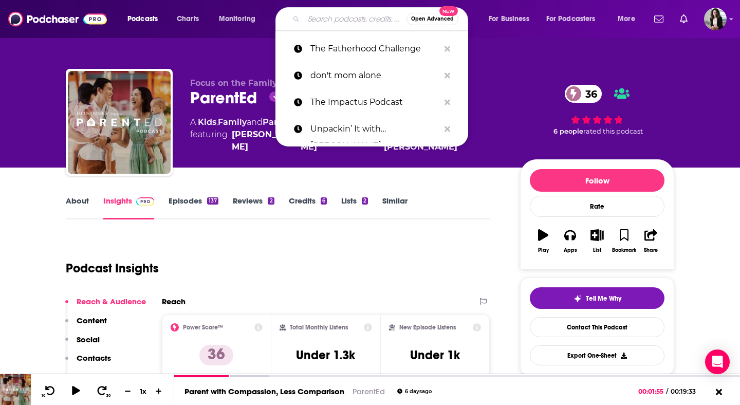
click at [334, 21] on input "Search podcasts, credits, & more..." at bounding box center [355, 19] width 103 height 16
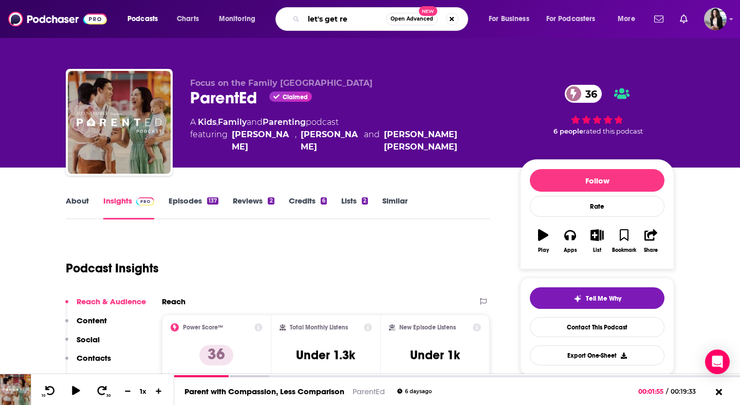
type input "let's get rea"
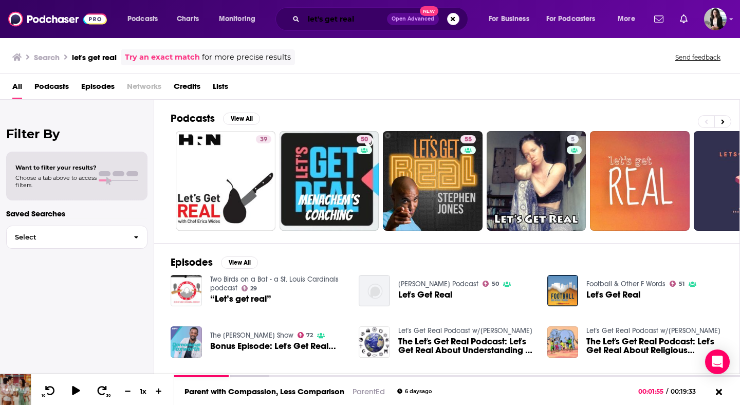
click at [371, 20] on input "let's get real" at bounding box center [345, 19] width 83 height 16
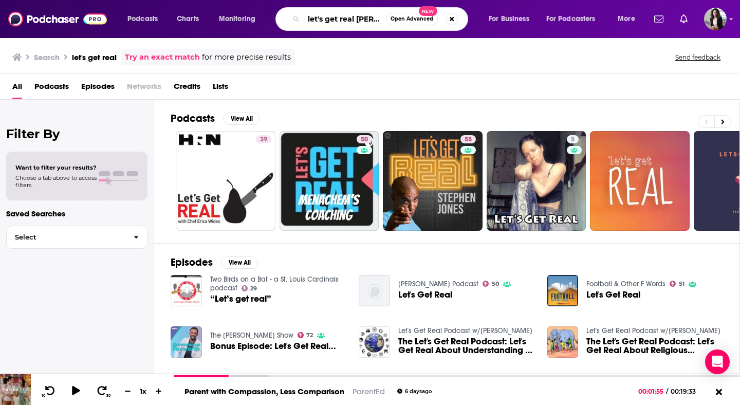
type input "let's get real davis"
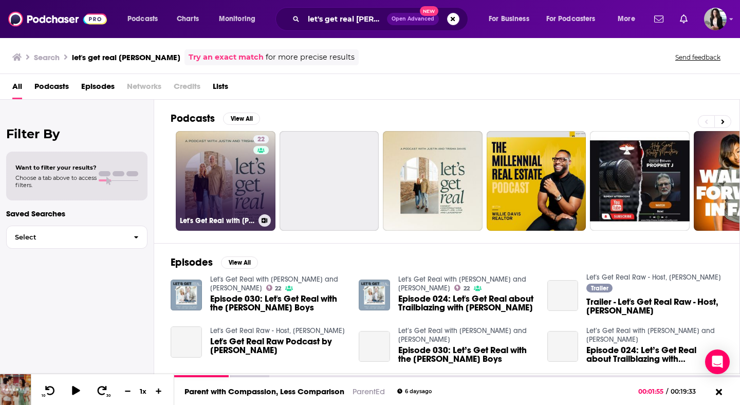
click at [207, 194] on link "22 Let's Get Real with Justin and Trisha Davis" at bounding box center [226, 181] width 100 height 100
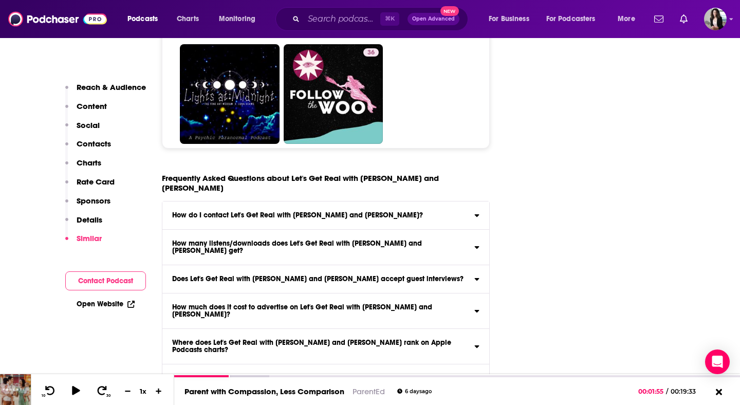
scroll to position [4995, 0]
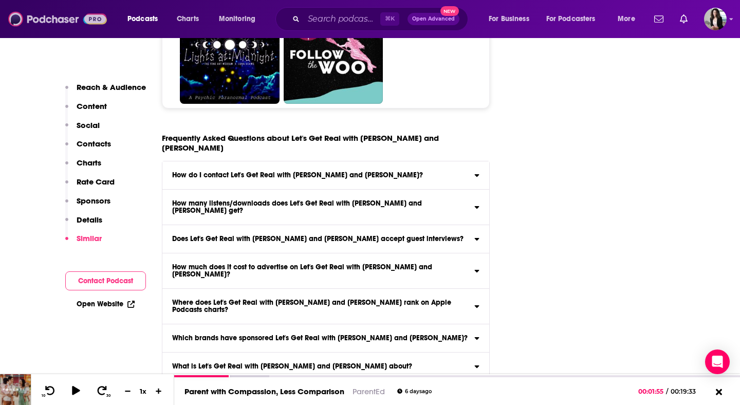
click at [54, 21] on img at bounding box center [57, 19] width 99 height 20
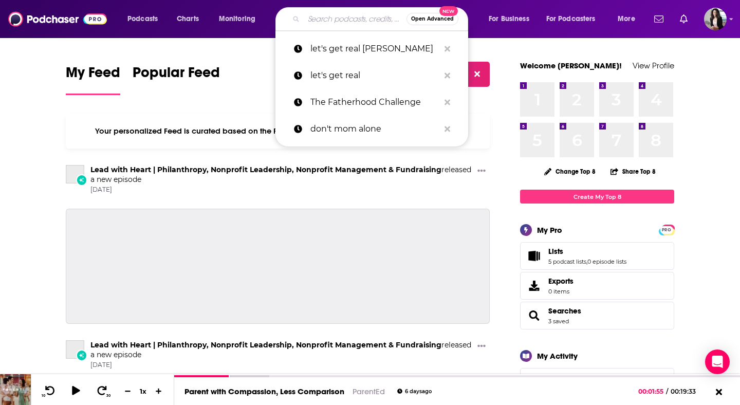
click at [350, 17] on input "Search podcasts, credits, & more..." at bounding box center [355, 19] width 103 height 16
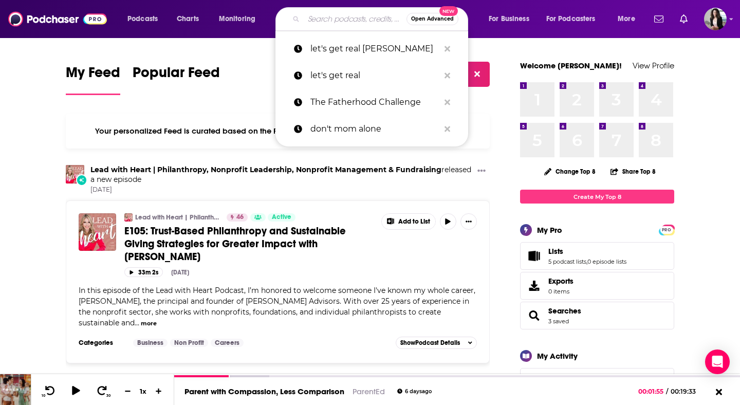
click at [350, 18] on input "Search podcasts, credits, & more..." at bounding box center [355, 19] width 103 height 16
click at [138, 18] on span "Podcasts" at bounding box center [143, 19] width 30 height 14
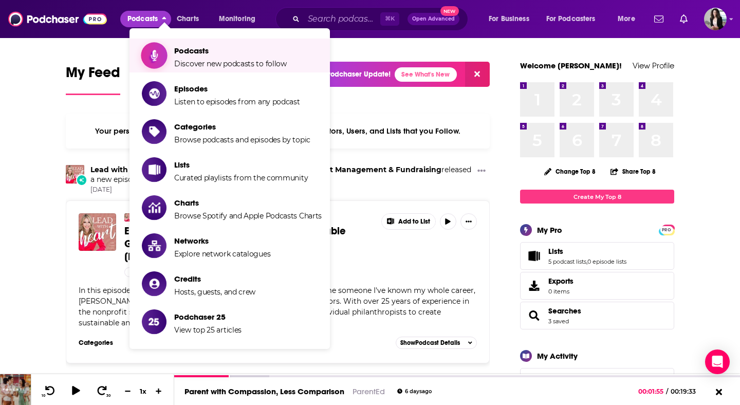
click at [237, 65] on span "Discover new podcasts to follow" at bounding box center [230, 63] width 113 height 9
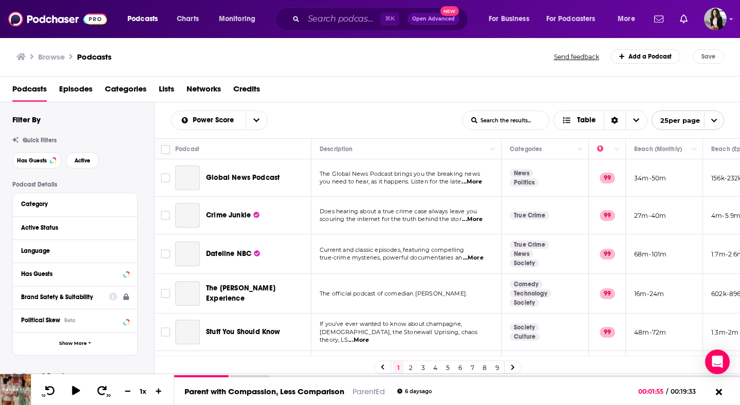
scroll to position [94, 0]
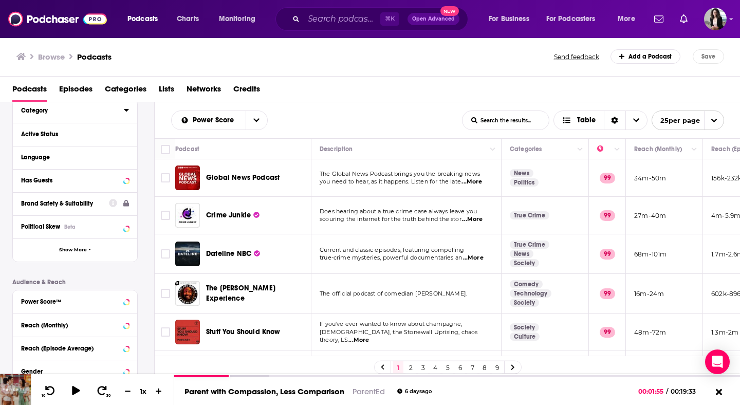
click at [94, 113] on div "Category" at bounding box center [69, 110] width 96 height 7
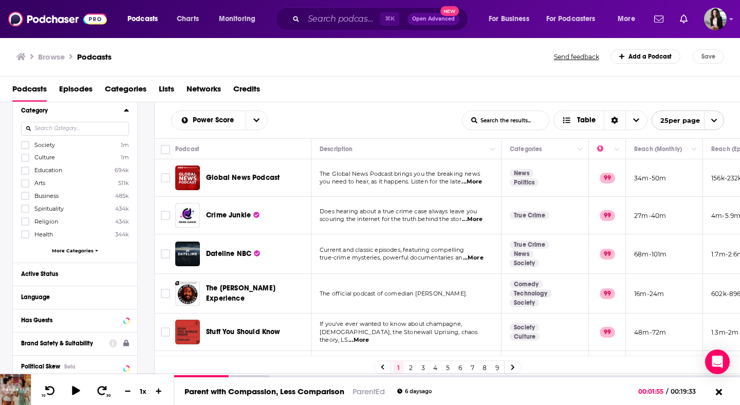
click at [91, 131] on input at bounding box center [75, 129] width 108 height 14
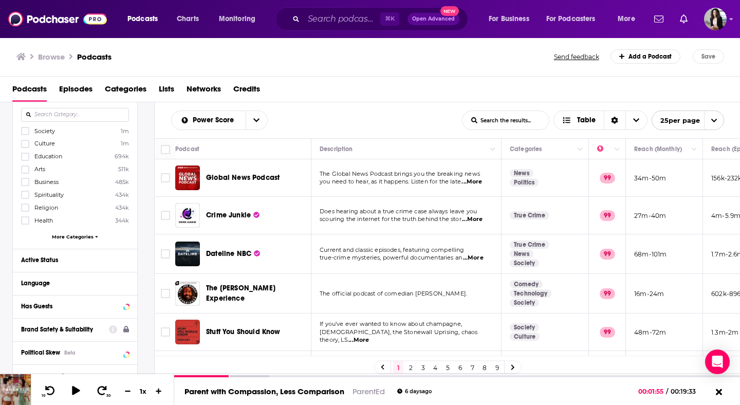
scroll to position [110, 0]
click at [67, 235] on span "More Categories" at bounding box center [73, 235] width 42 height 6
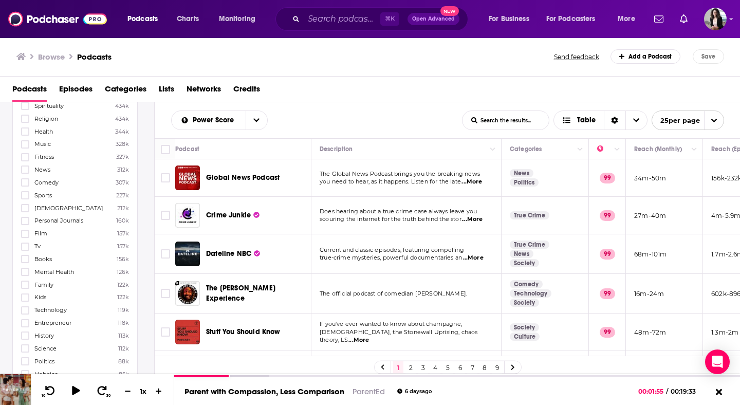
scroll to position [214, 0]
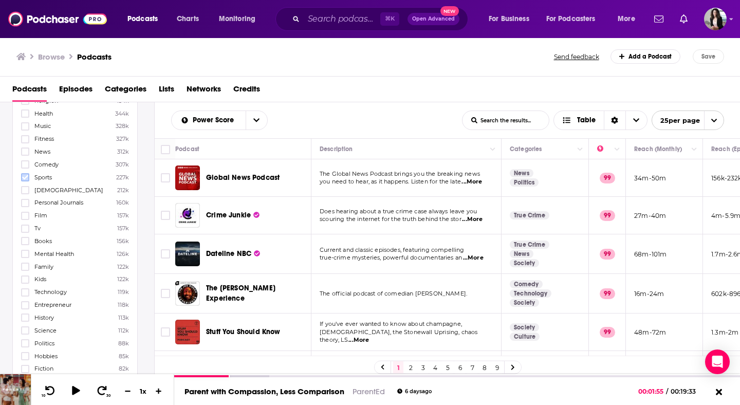
click at [25, 175] on icon at bounding box center [25, 177] width 6 height 5
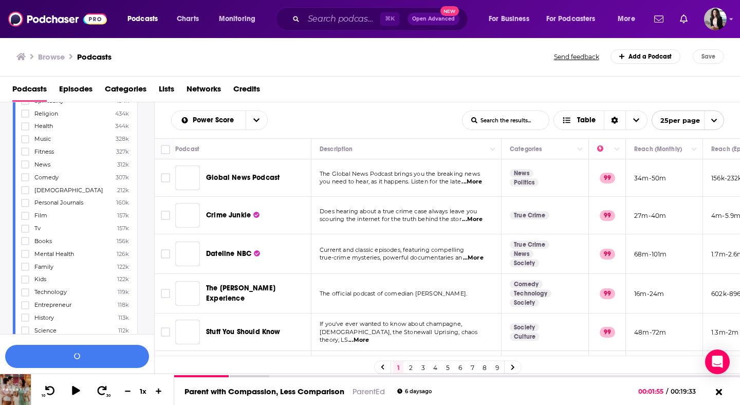
scroll to position [241, 0]
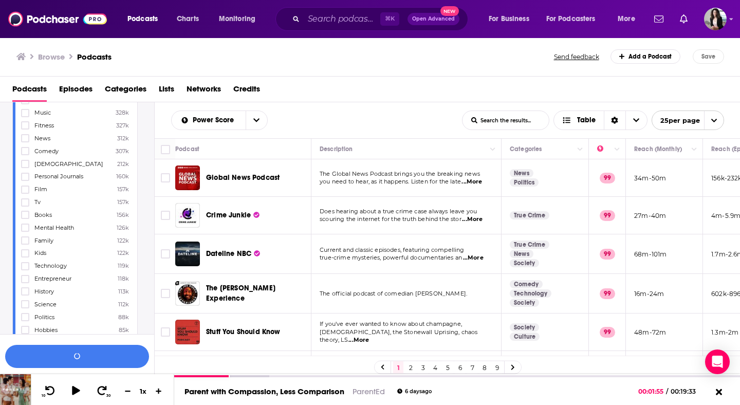
click at [24, 161] on icon at bounding box center [25, 164] width 6 height 6
click at [98, 360] on button "View 10k+ Results" at bounding box center [77, 356] width 144 height 23
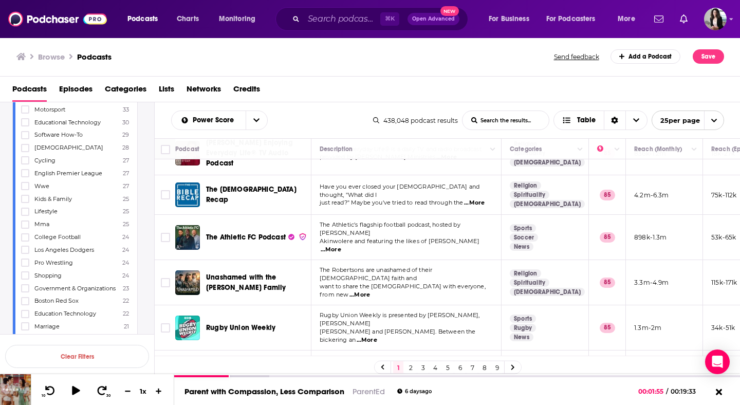
scroll to position [1656, 0]
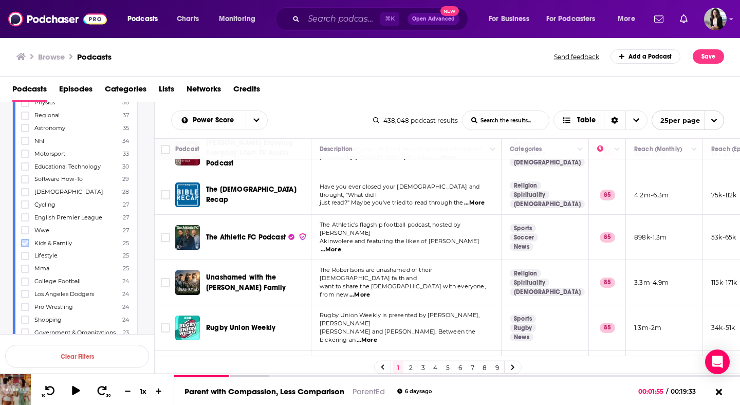
click at [24, 239] on label at bounding box center [25, 243] width 8 height 8
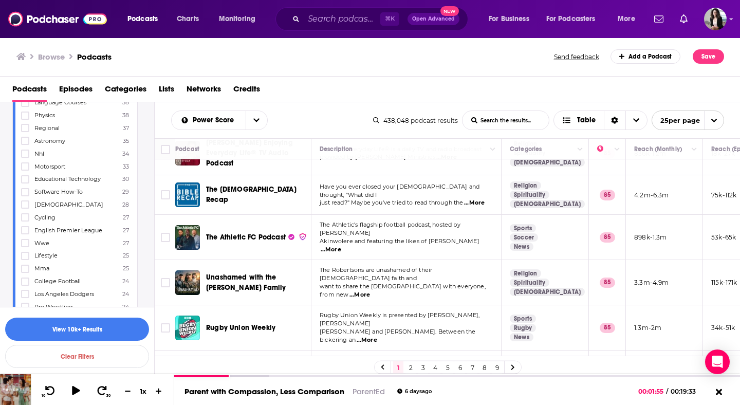
click at [712, 119] on icon "open menu" at bounding box center [715, 121] width 6 height 4
click at [701, 174] on button "100 per page" at bounding box center [688, 173] width 71 height 16
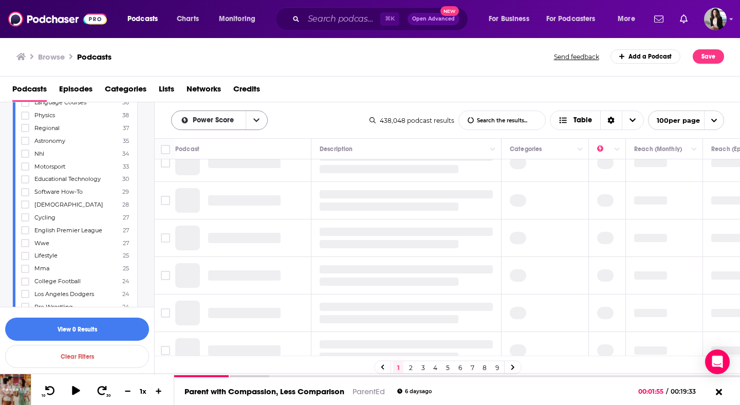
scroll to position [0, 0]
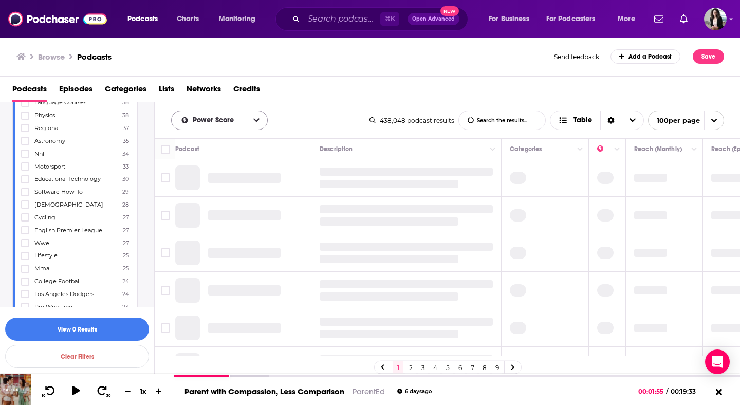
click at [250, 121] on button "open menu" at bounding box center [257, 120] width 22 height 19
click at [209, 177] on div "New" at bounding box center [219, 173] width 97 height 17
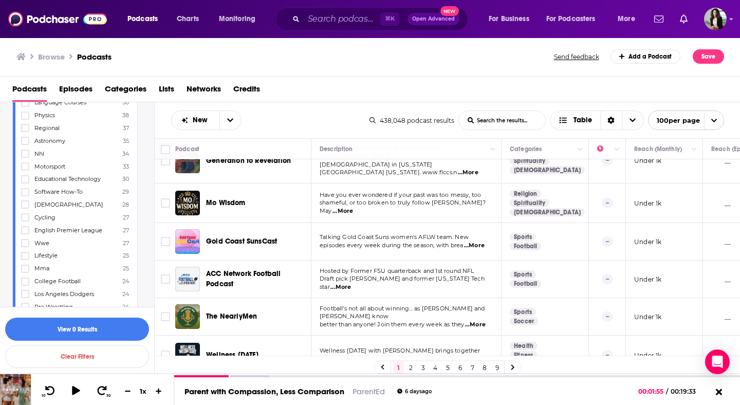
scroll to position [348, 0]
click at [353, 208] on span "...More" at bounding box center [343, 212] width 21 height 8
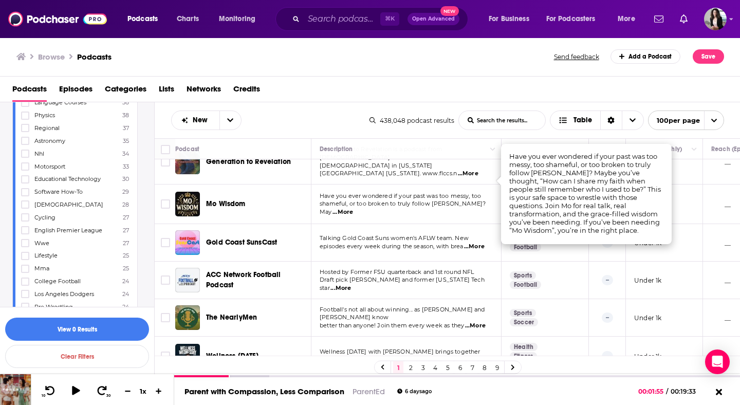
click at [233, 200] on span "Mo Wisdom" at bounding box center [226, 204] width 40 height 9
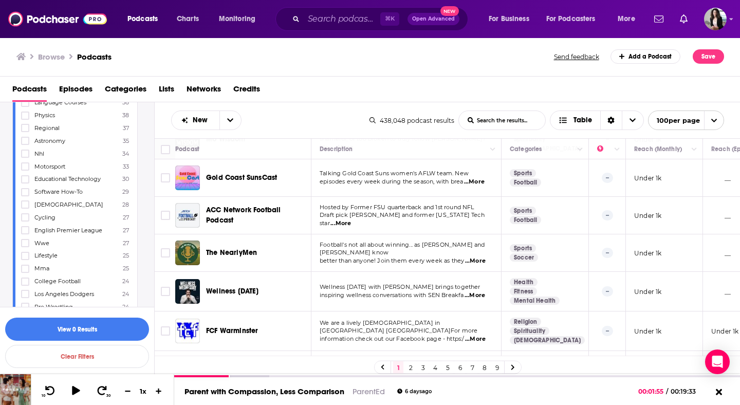
scroll to position [447, 0]
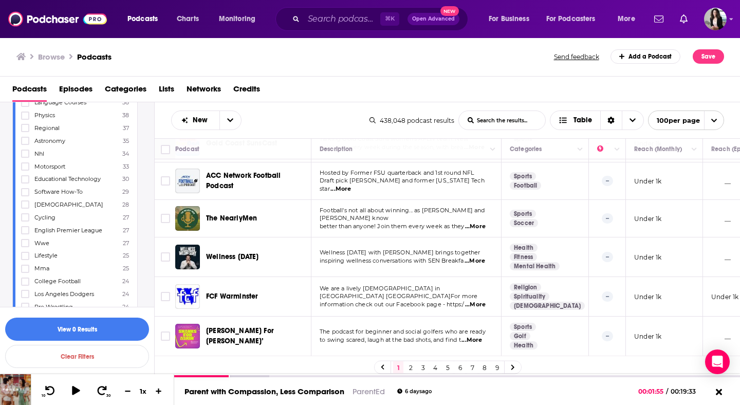
click at [478, 223] on span "...More" at bounding box center [475, 227] width 21 height 8
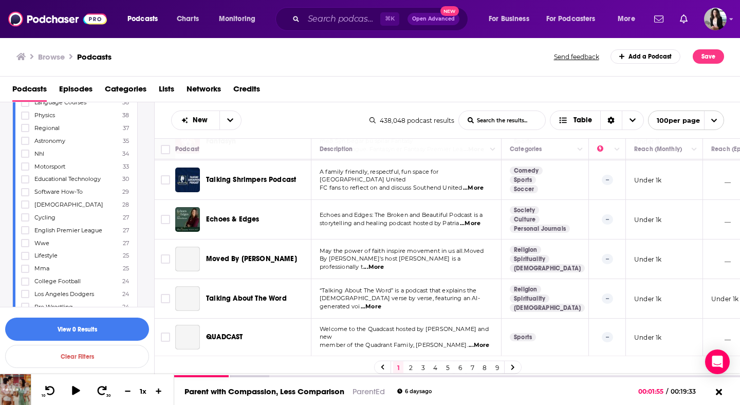
scroll to position [1408, 0]
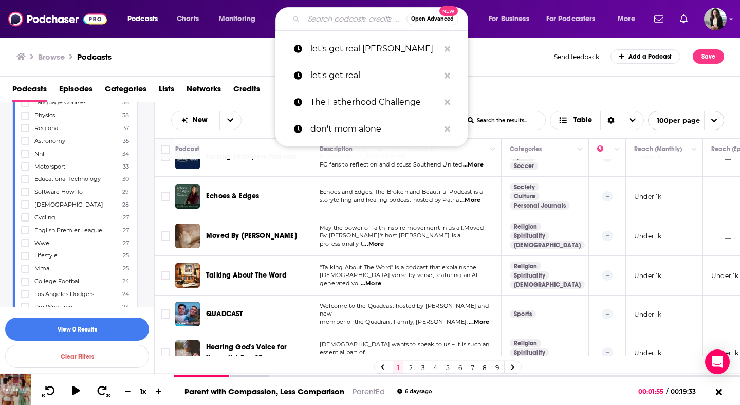
click at [345, 20] on input "Search podcasts, credits, & more..." at bounding box center [355, 19] width 103 height 16
paste input "Connected Familie"
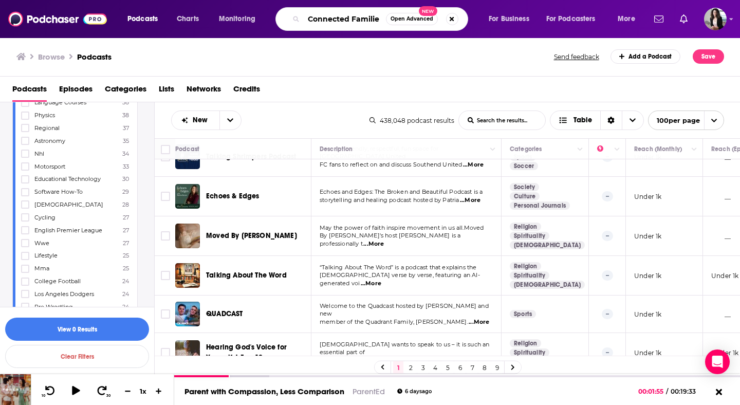
type input "Connected Families"
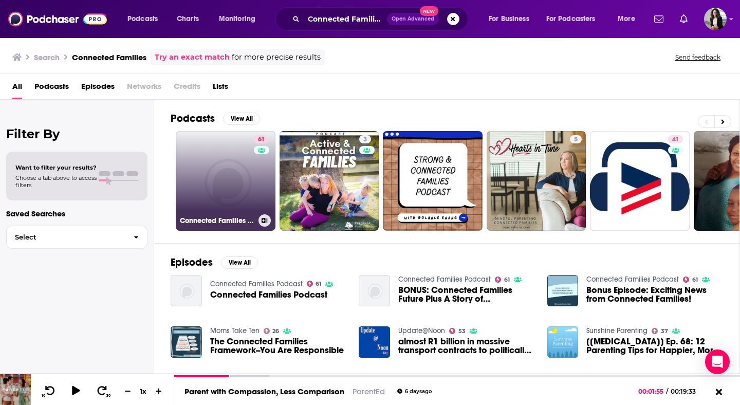
click at [228, 177] on link "61 Connected Families Podcast" at bounding box center [226, 181] width 100 height 100
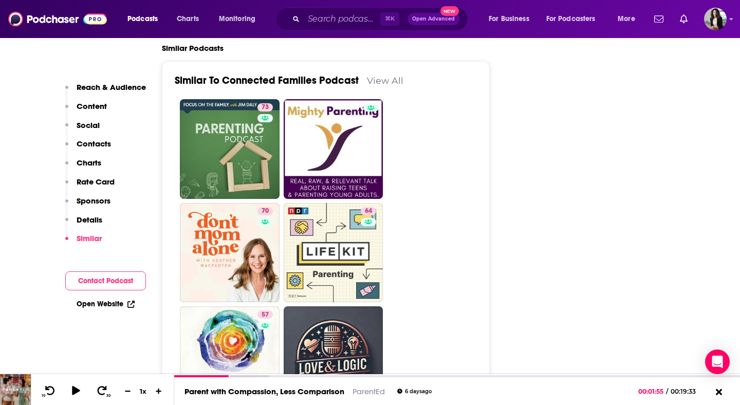
scroll to position [2134, 0]
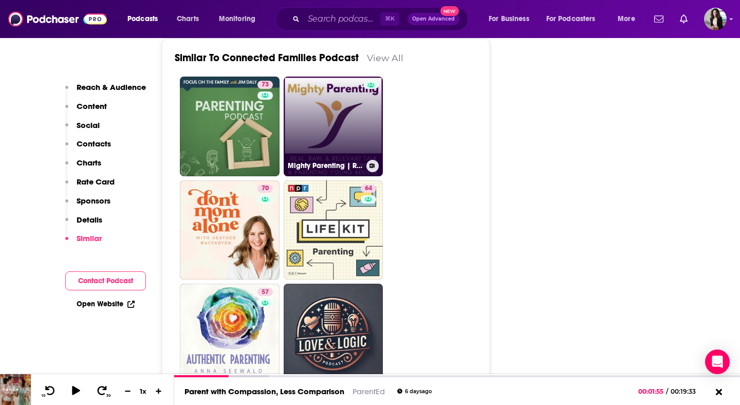
click at [353, 77] on link "Mighty Parenting | Raising Teens | Parenting Young Adults" at bounding box center [334, 127] width 100 height 100
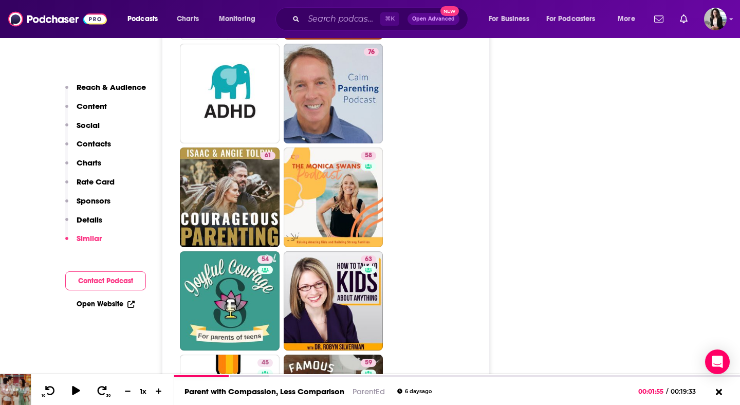
scroll to position [2583, 0]
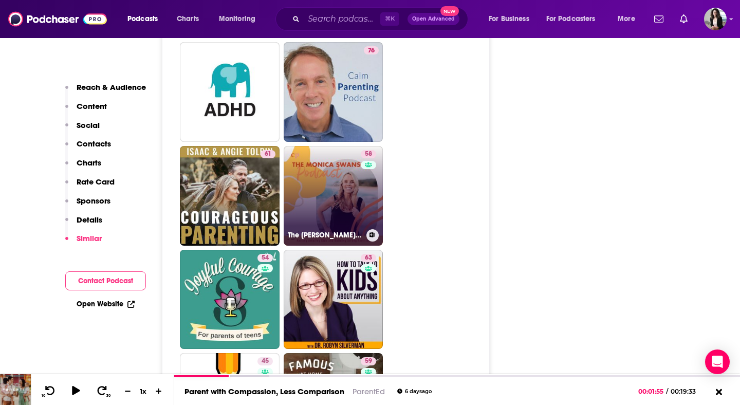
click at [340, 146] on link "58 The Monica Swanson Podcast - boy mom, build strong families, Biblical worldv…" at bounding box center [334, 196] width 100 height 100
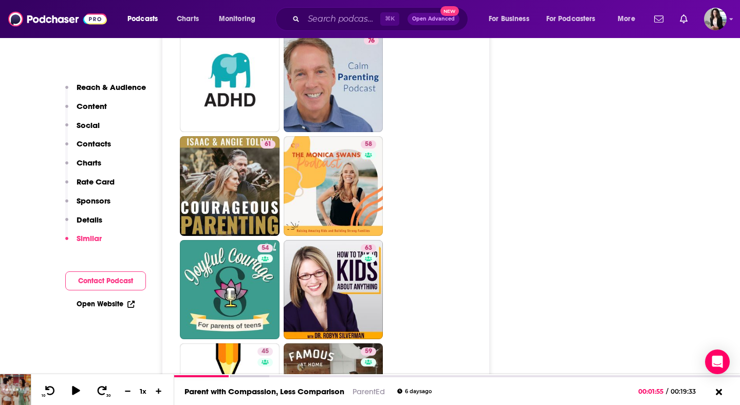
scroll to position [2594, 0]
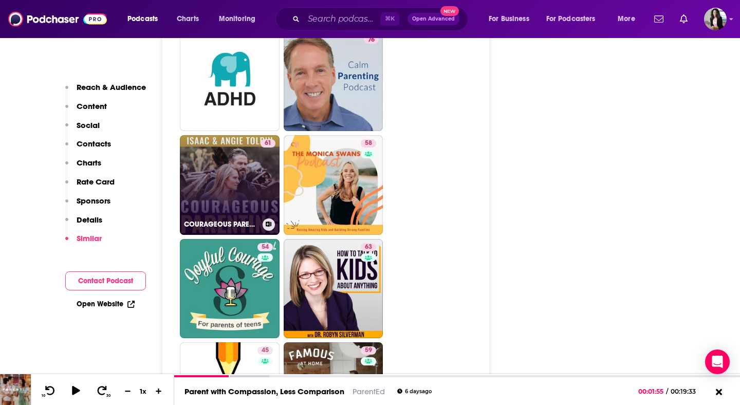
click at [228, 135] on link "61 COURAGEOUS PARENTING" at bounding box center [230, 185] width 100 height 100
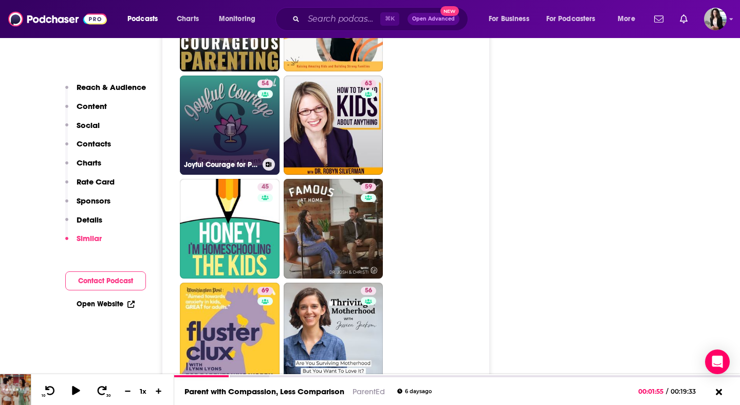
scroll to position [2782, 0]
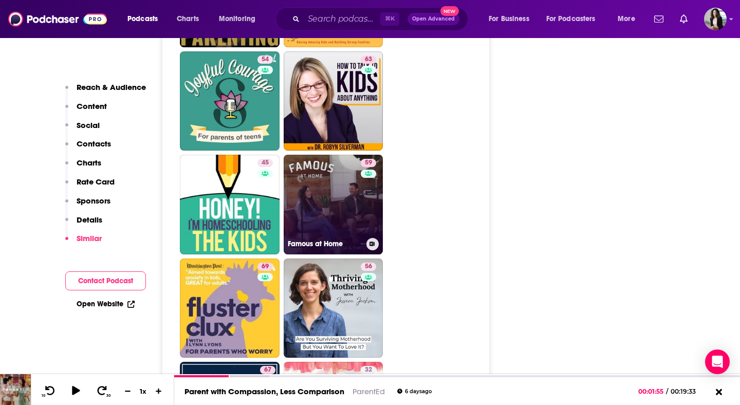
click at [324, 155] on link "59 Famous at Home" at bounding box center [334, 205] width 100 height 100
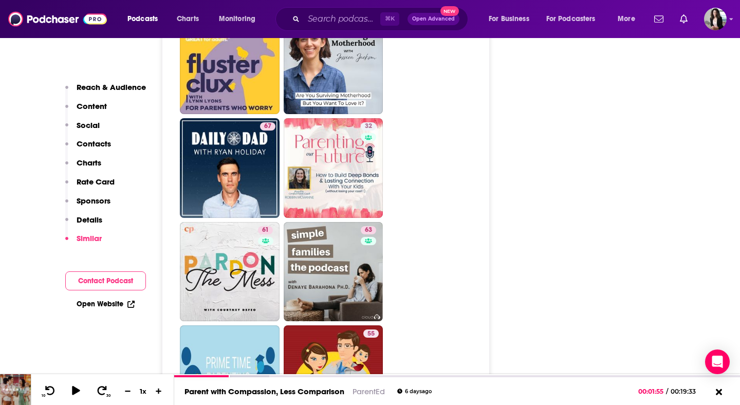
scroll to position [3027, 0]
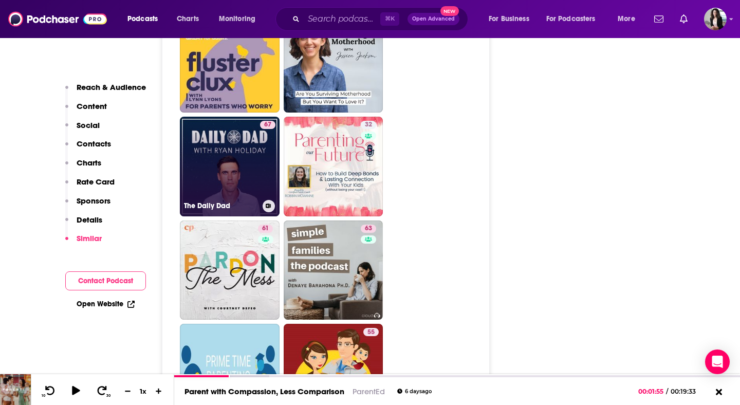
click at [247, 117] on link "67 The Daily Dad" at bounding box center [230, 167] width 100 height 100
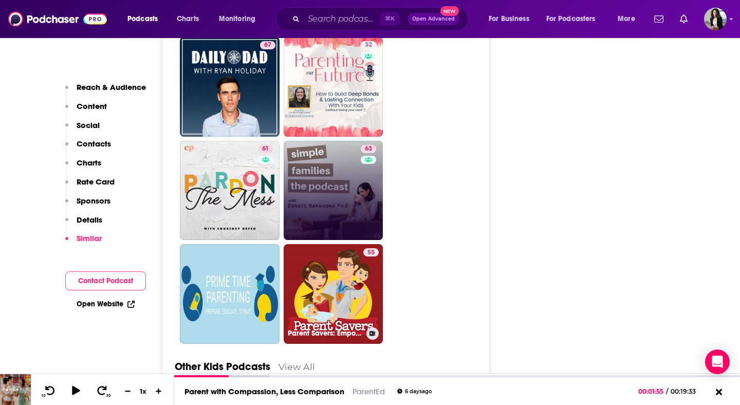
scroll to position [3106, 0]
click at [358, 141] on link "63 Simple Families" at bounding box center [334, 191] width 100 height 100
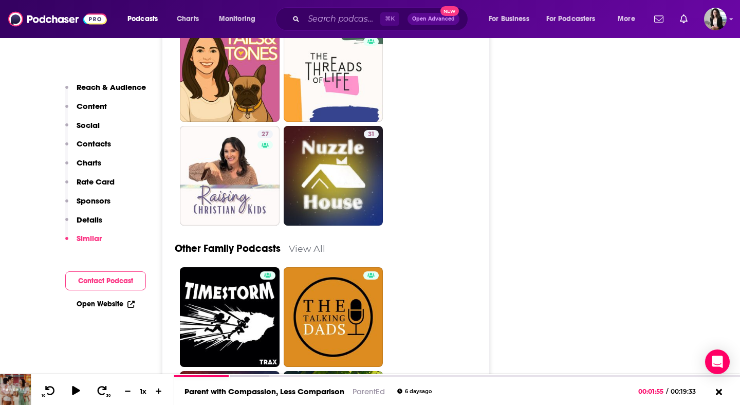
scroll to position [4175, 0]
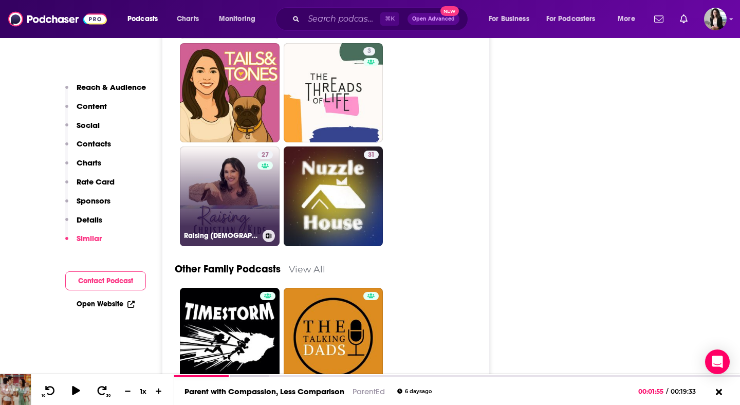
click at [211, 154] on link "27 Raising Christian Kids" at bounding box center [230, 197] width 100 height 100
type input "https://www.podchaser.com/podcasts/raising-christian-kids-1296332"
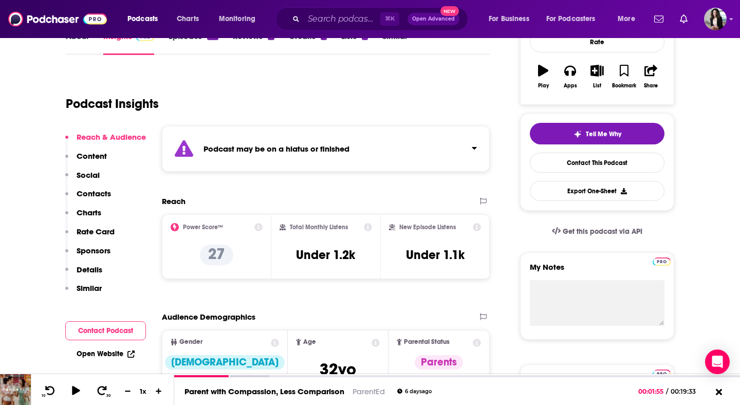
scroll to position [76, 0]
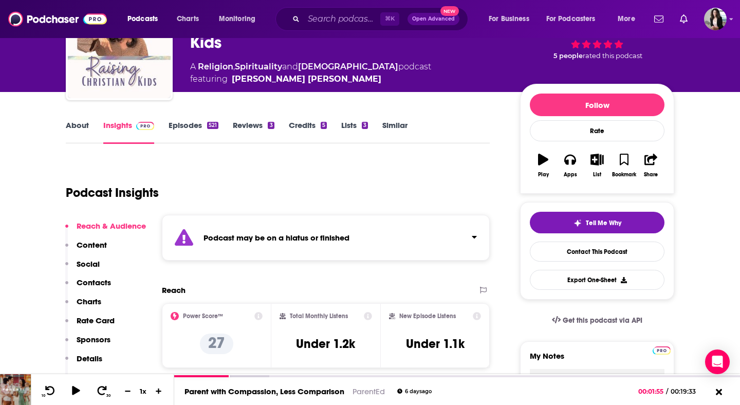
click at [196, 128] on link "Episodes 521" at bounding box center [194, 132] width 50 height 24
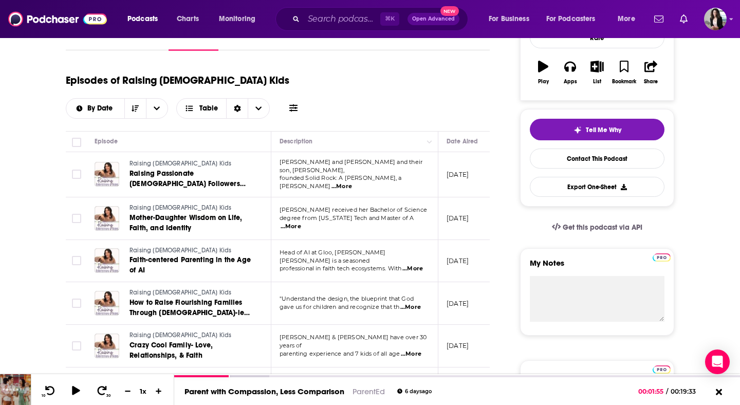
scroll to position [168, 0]
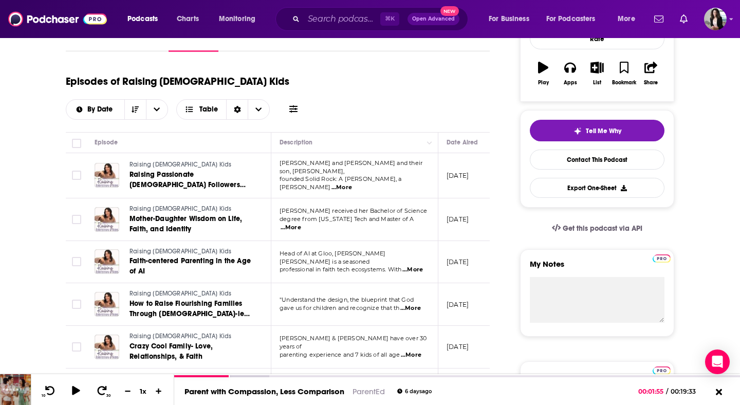
click at [352, 184] on span "...More" at bounding box center [342, 188] width 21 height 8
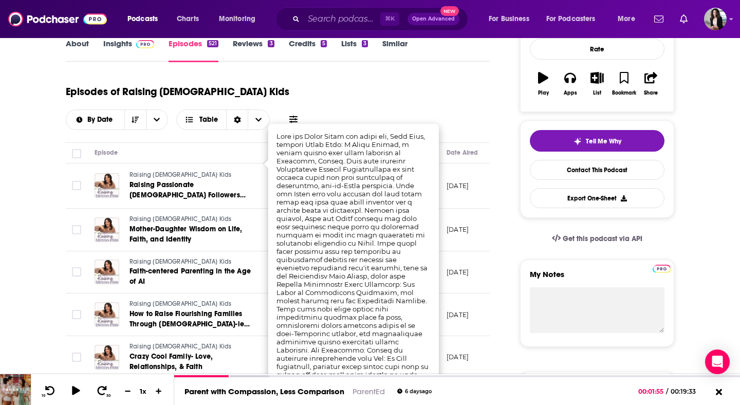
scroll to position [0, 0]
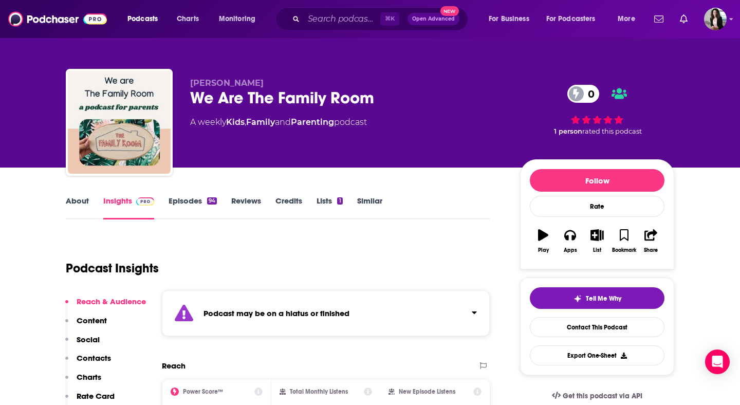
click at [212, 200] on div "94" at bounding box center [212, 200] width 10 height 7
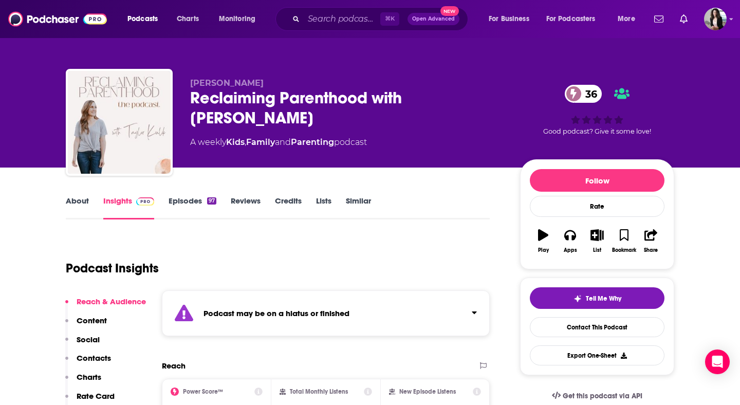
click at [179, 205] on link "Episodes 97" at bounding box center [193, 208] width 48 height 24
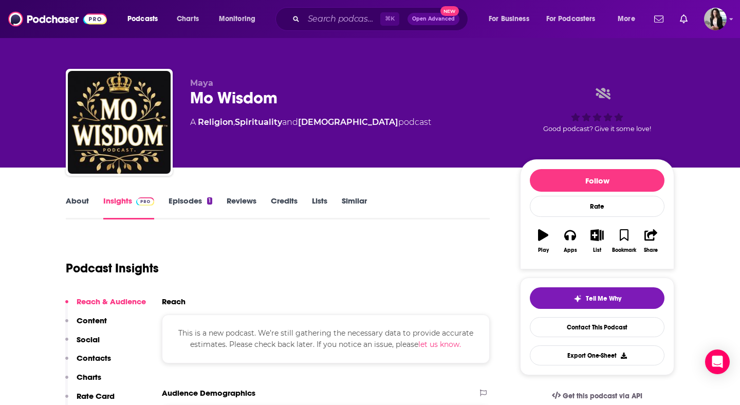
scroll to position [60, 0]
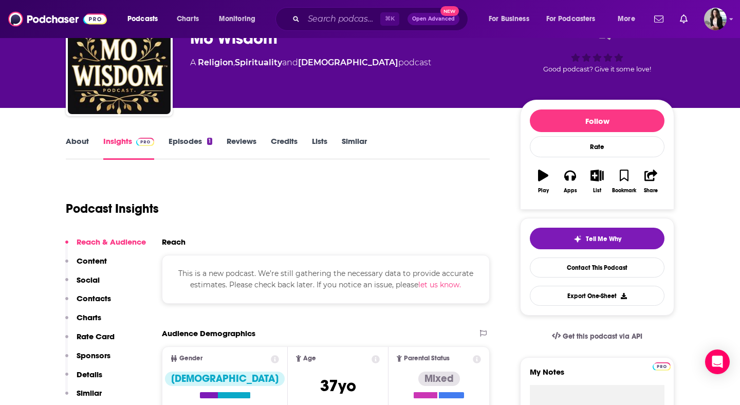
click at [182, 154] on link "Episodes 1" at bounding box center [191, 148] width 44 height 24
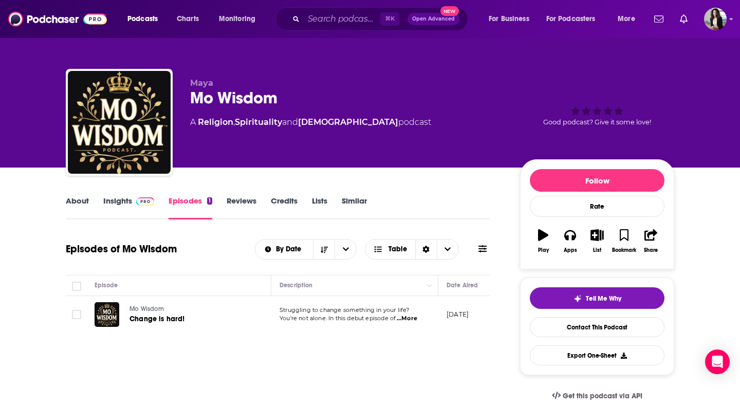
click at [146, 208] on link "Insights" at bounding box center [128, 208] width 51 height 24
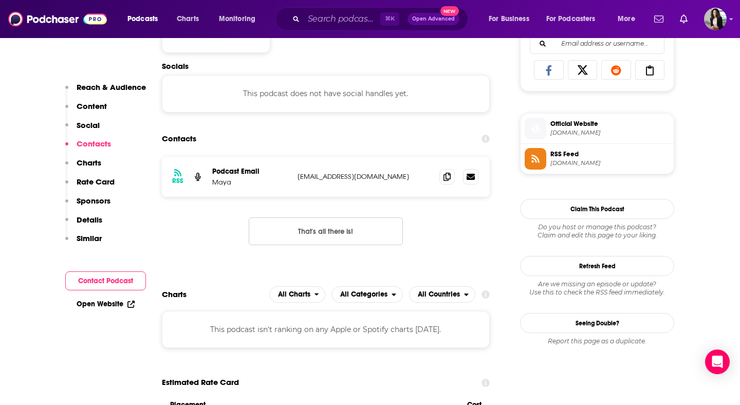
scroll to position [676, 0]
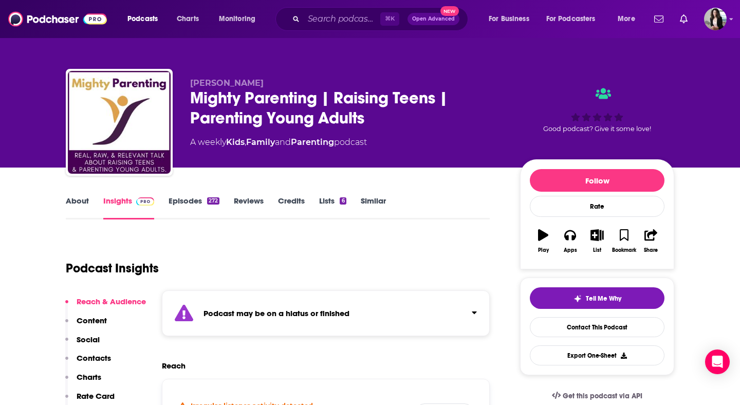
click at [208, 204] on div "272" at bounding box center [213, 200] width 12 height 7
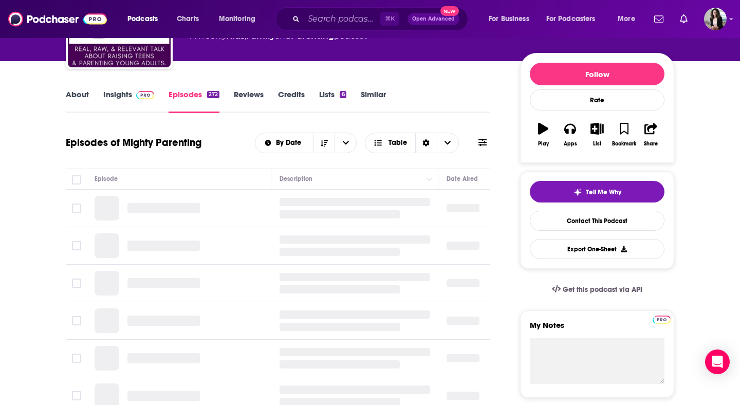
scroll to position [157, 0]
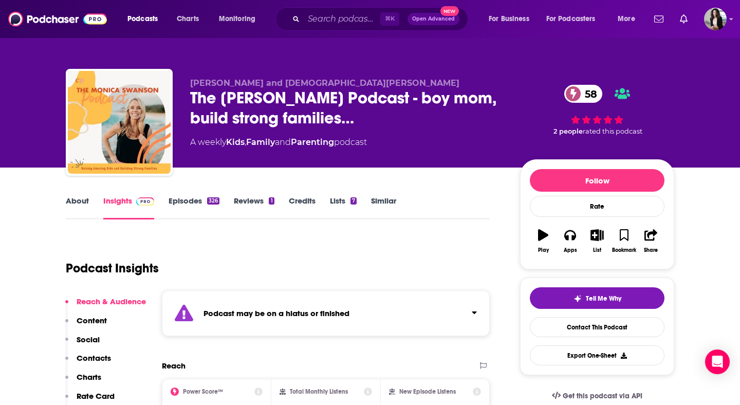
click at [186, 206] on link "Episodes 326" at bounding box center [194, 208] width 51 height 24
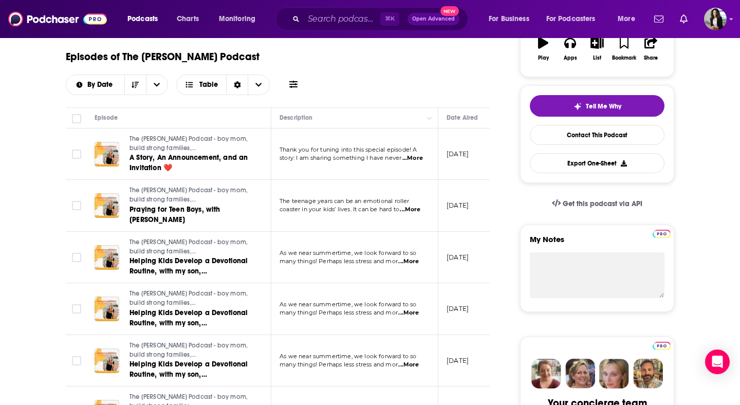
click at [411, 159] on span "...More" at bounding box center [413, 158] width 21 height 8
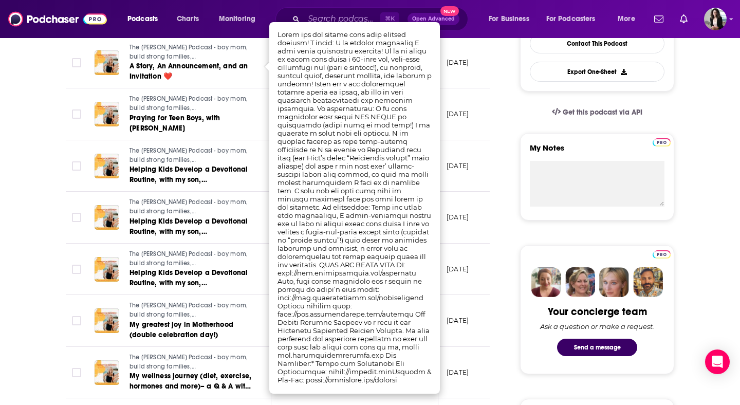
scroll to position [292, 0]
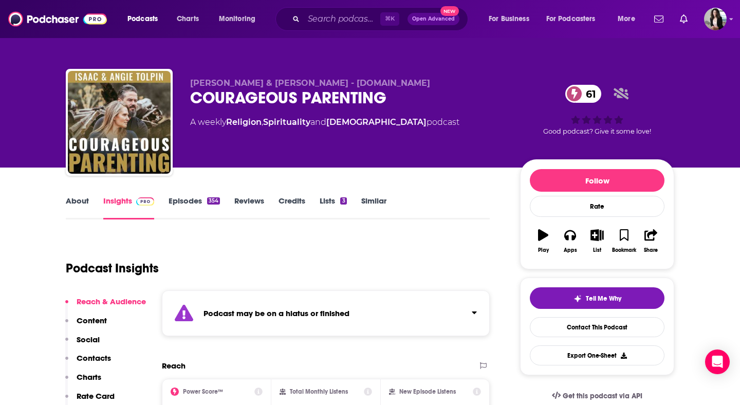
click at [199, 200] on link "Episodes 354" at bounding box center [194, 208] width 51 height 24
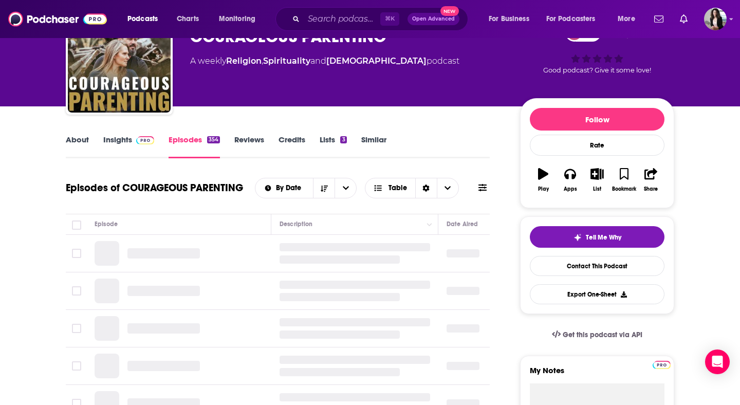
scroll to position [70, 0]
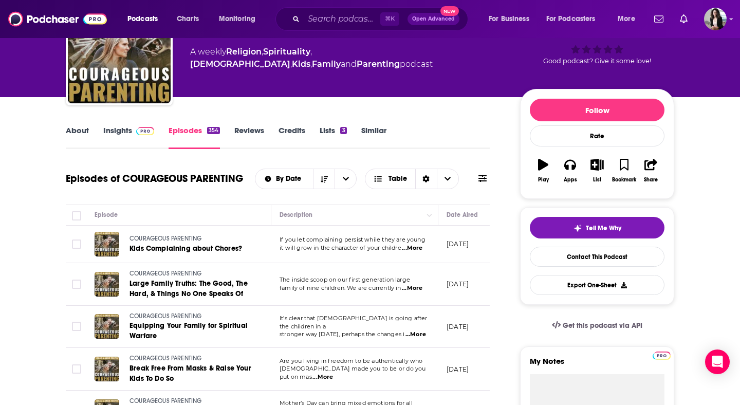
click at [131, 138] on link "Insights" at bounding box center [128, 137] width 51 height 24
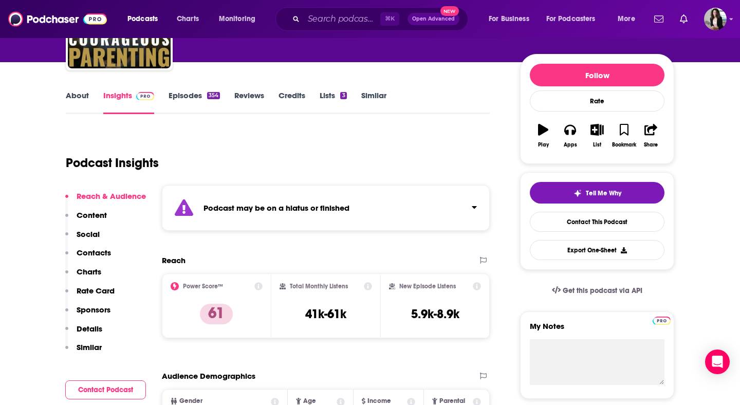
scroll to position [106, 0]
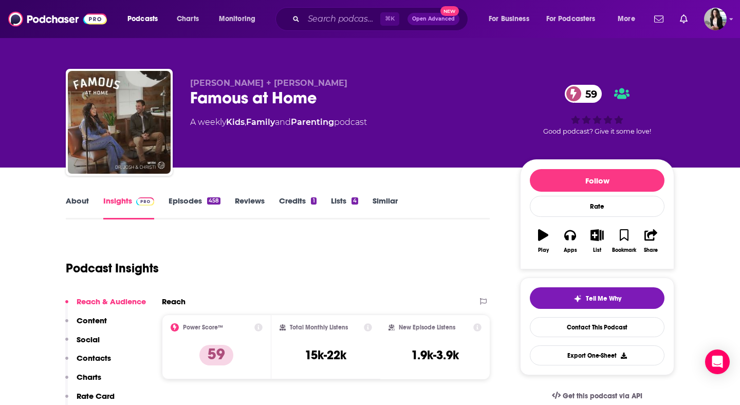
click at [186, 201] on link "Episodes 458" at bounding box center [195, 208] width 52 height 24
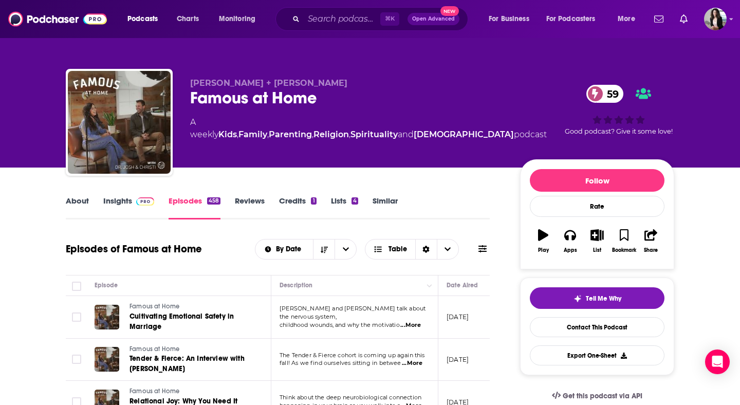
click at [133, 207] on link "Insights" at bounding box center [128, 208] width 51 height 24
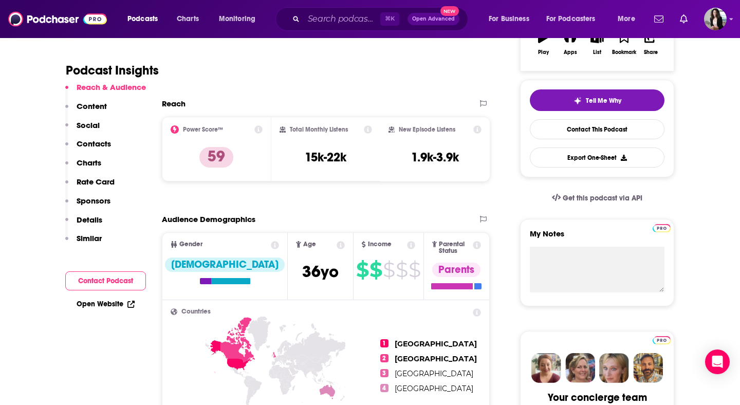
scroll to position [333, 0]
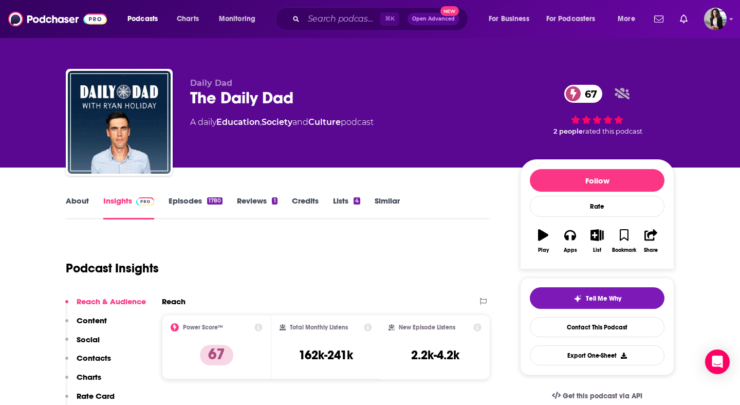
click at [208, 206] on link "Episodes 1780" at bounding box center [196, 208] width 54 height 24
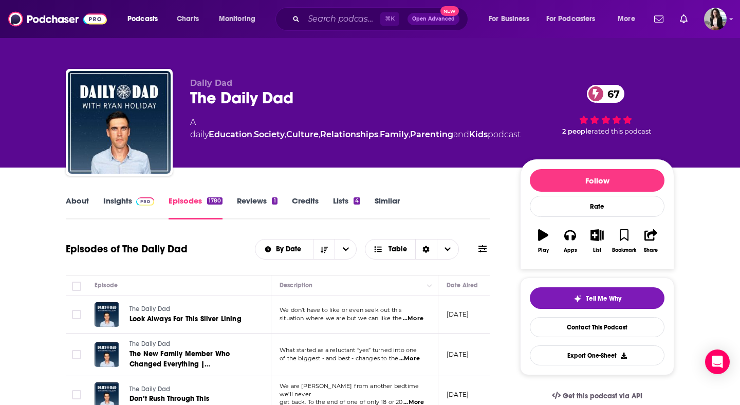
click at [122, 203] on link "Insights" at bounding box center [128, 208] width 51 height 24
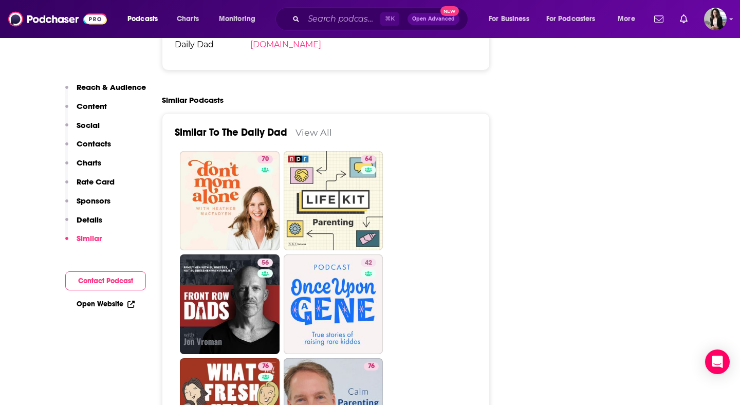
scroll to position [2245, 0]
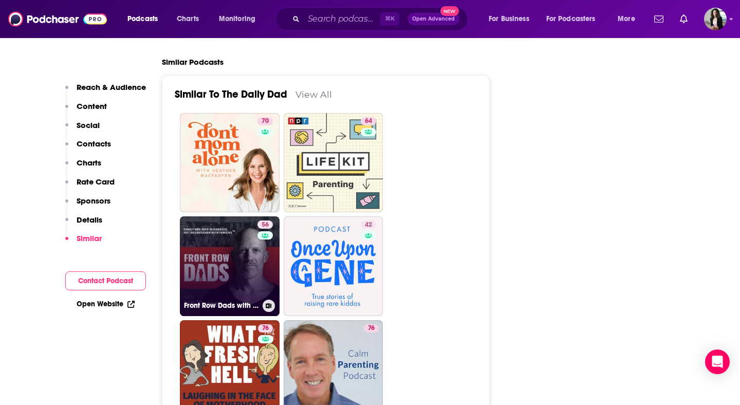
click at [222, 216] on link "56 Front Row Dads with Jon Vroman" at bounding box center [230, 266] width 100 height 100
type input "https://www.podchaser.com/podcasts/front-row-dads-with-jon-vroman-619864"
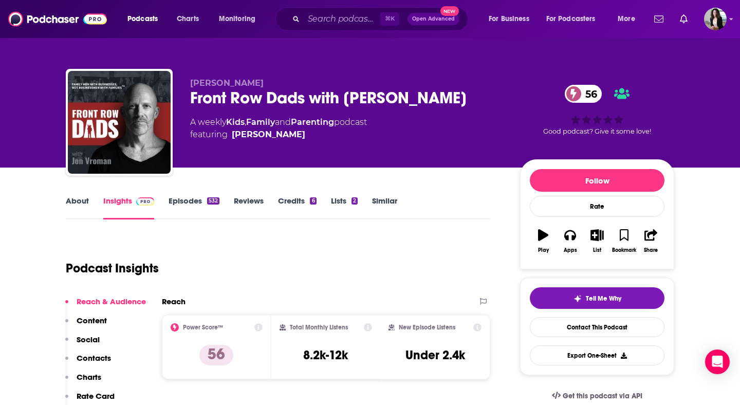
click at [187, 201] on link "Episodes 532" at bounding box center [194, 208] width 51 height 24
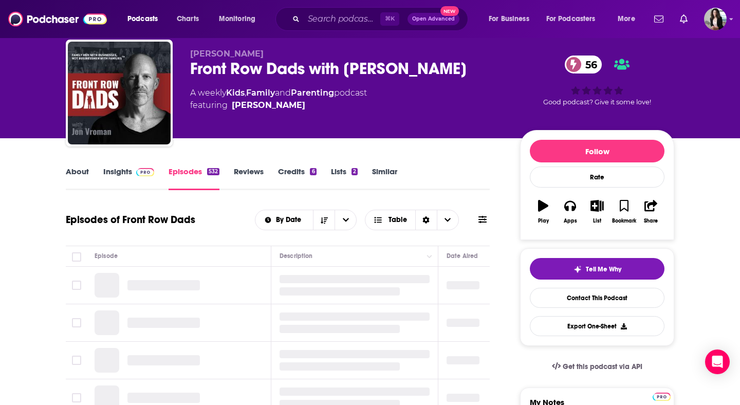
scroll to position [64, 0]
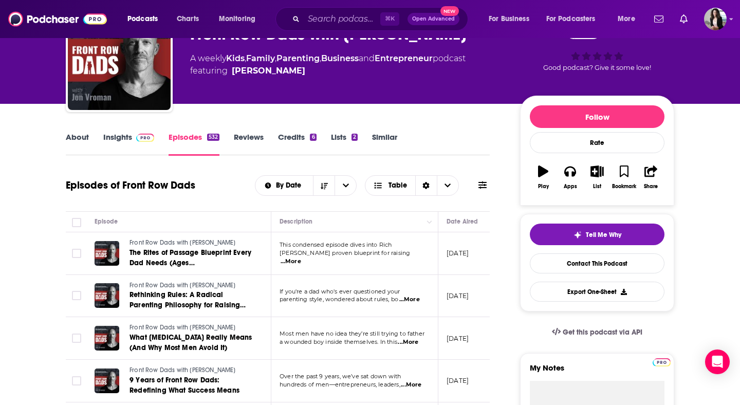
click at [136, 137] on img at bounding box center [145, 138] width 18 height 8
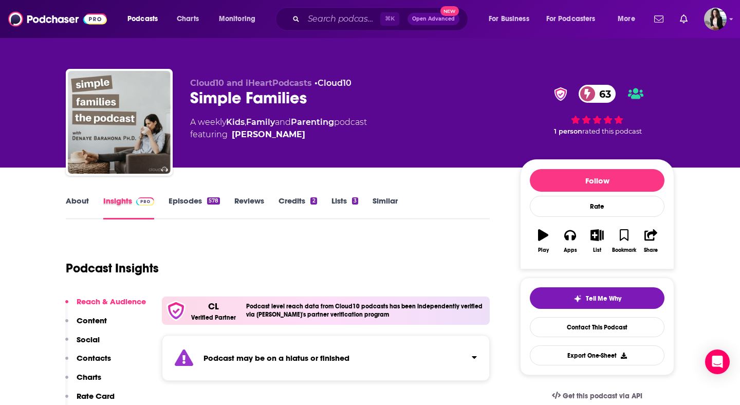
click at [166, 198] on div "Insights" at bounding box center [135, 208] width 65 height 24
click at [180, 204] on link "Episodes 578" at bounding box center [194, 208] width 51 height 24
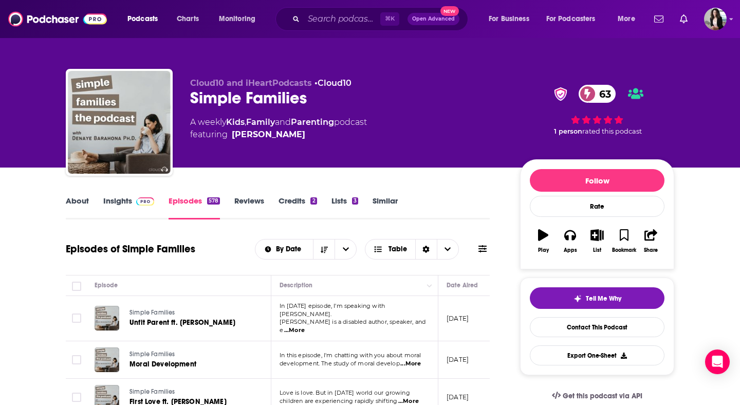
click at [136, 203] on img at bounding box center [145, 201] width 18 height 8
